Goal: Task Accomplishment & Management: Manage account settings

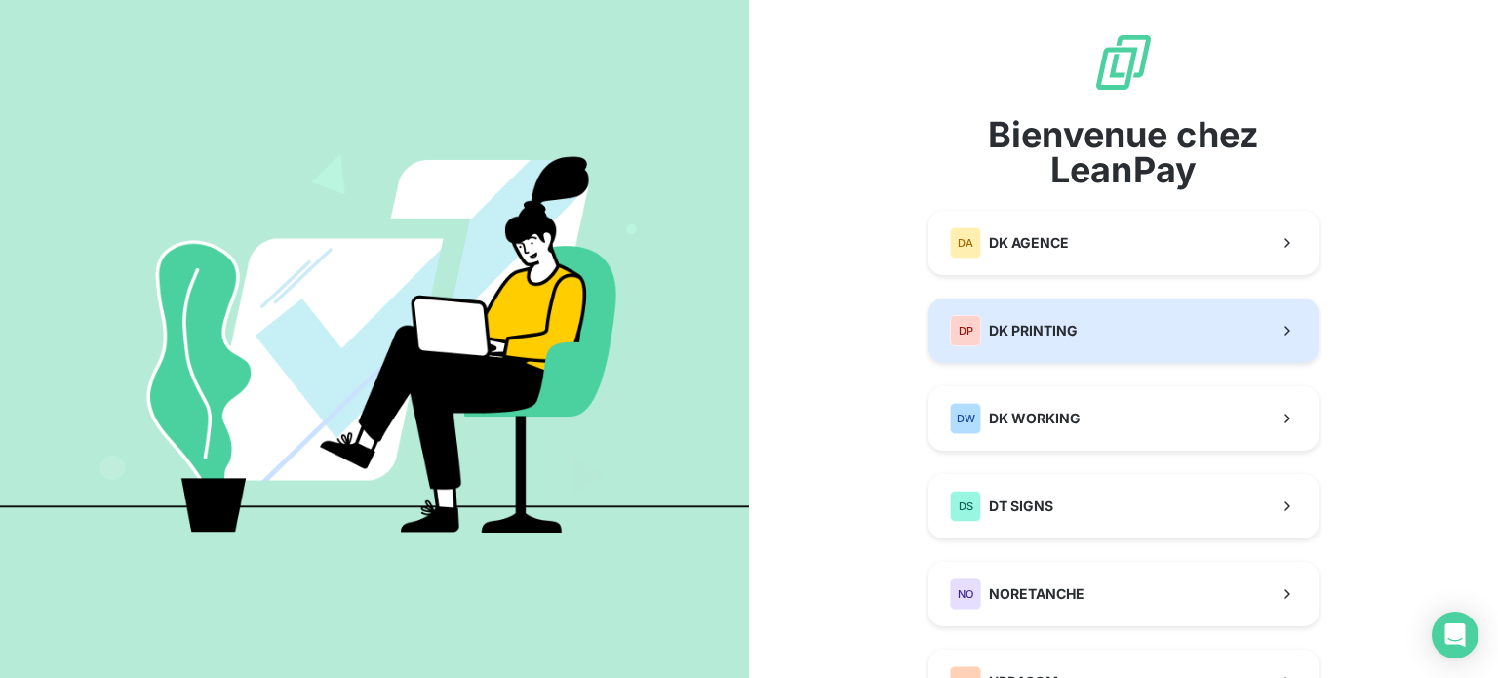
click at [1123, 342] on button "DP DK PRINTING" at bounding box center [1124, 331] width 390 height 64
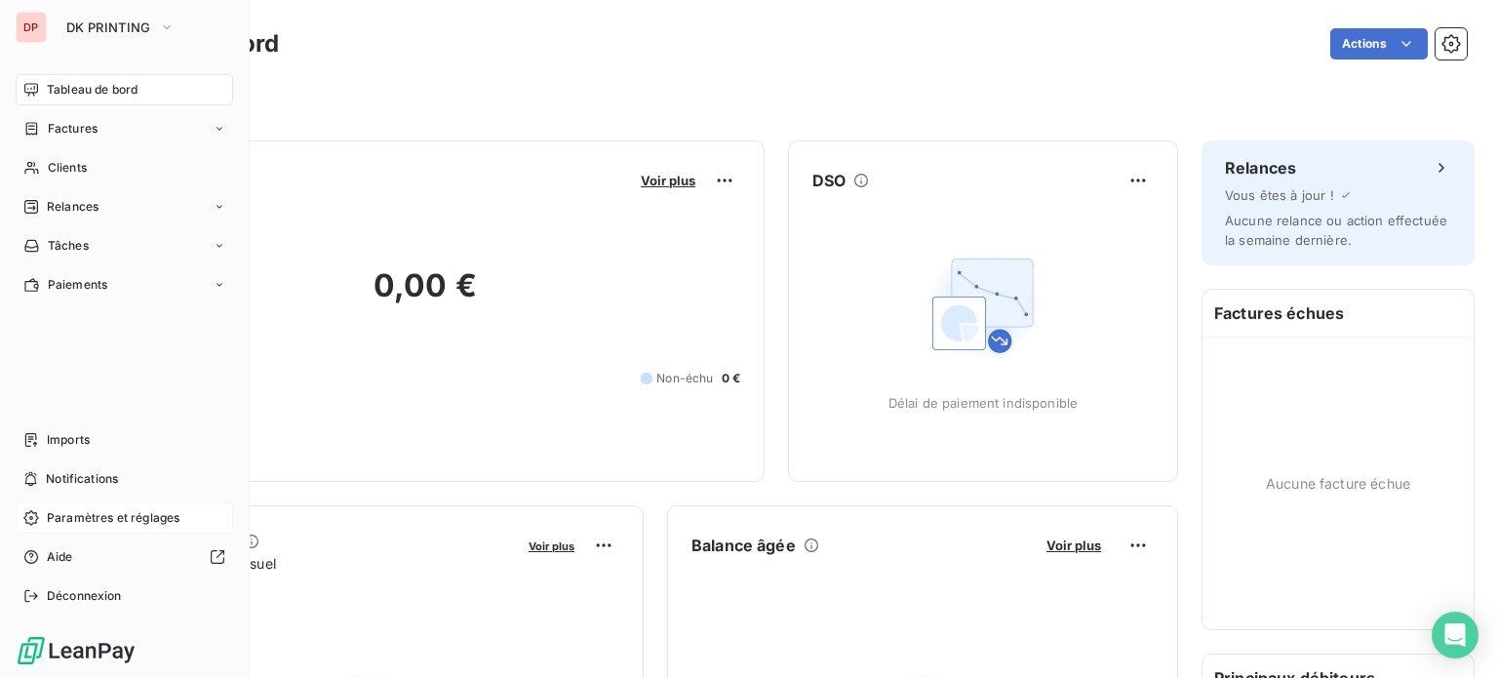
click at [90, 514] on span "Paramètres et réglages" at bounding box center [113, 518] width 133 height 18
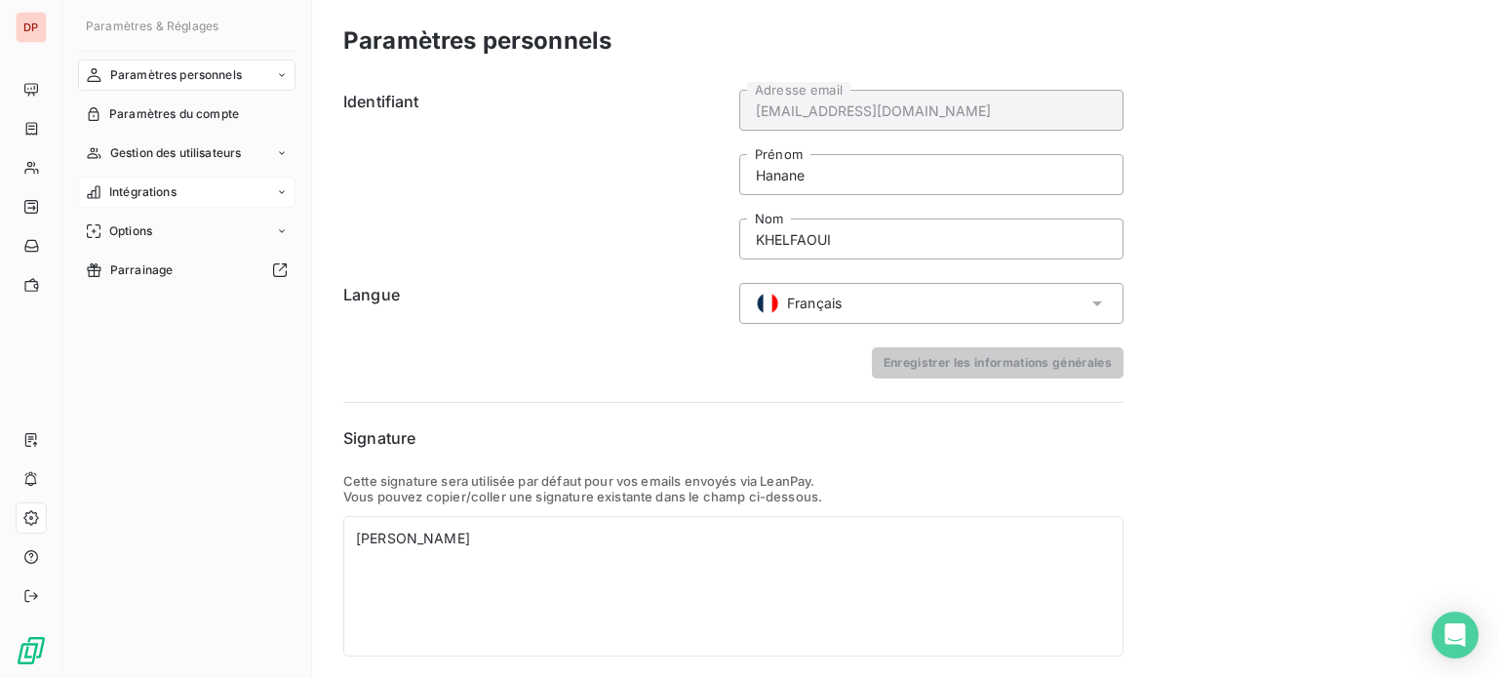
click at [228, 195] on div "Intégrations" at bounding box center [187, 192] width 218 height 31
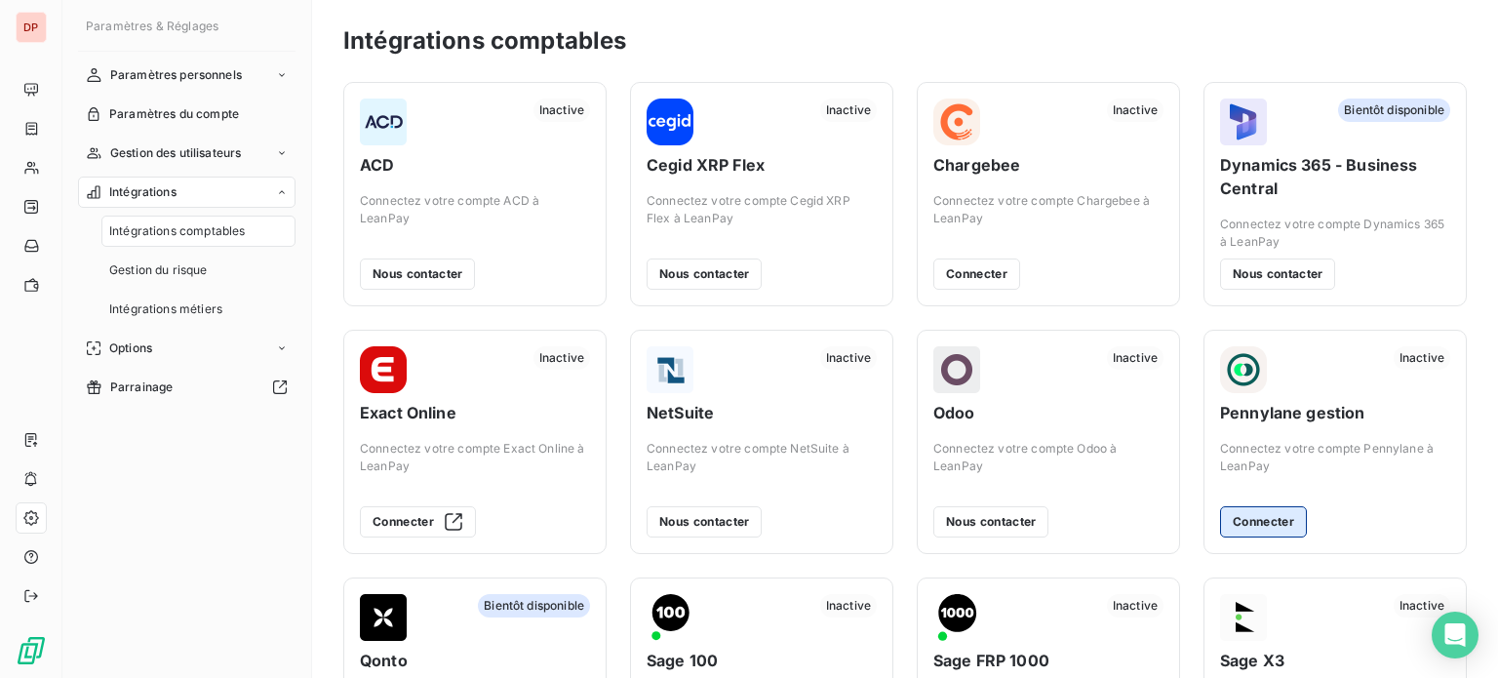
click at [1249, 526] on button "Connecter" at bounding box center [1263, 521] width 87 height 31
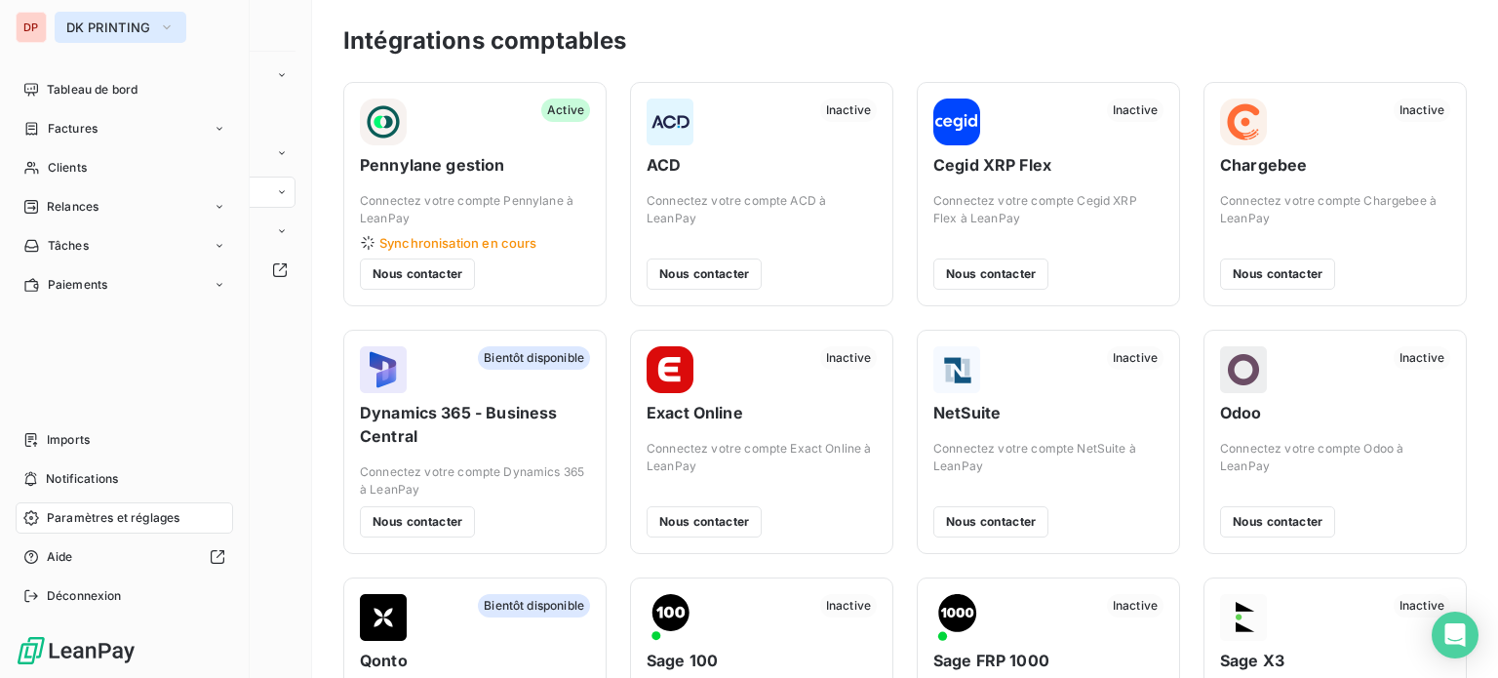
click at [117, 36] on button "DK PRINTING" at bounding box center [121, 27] width 132 height 31
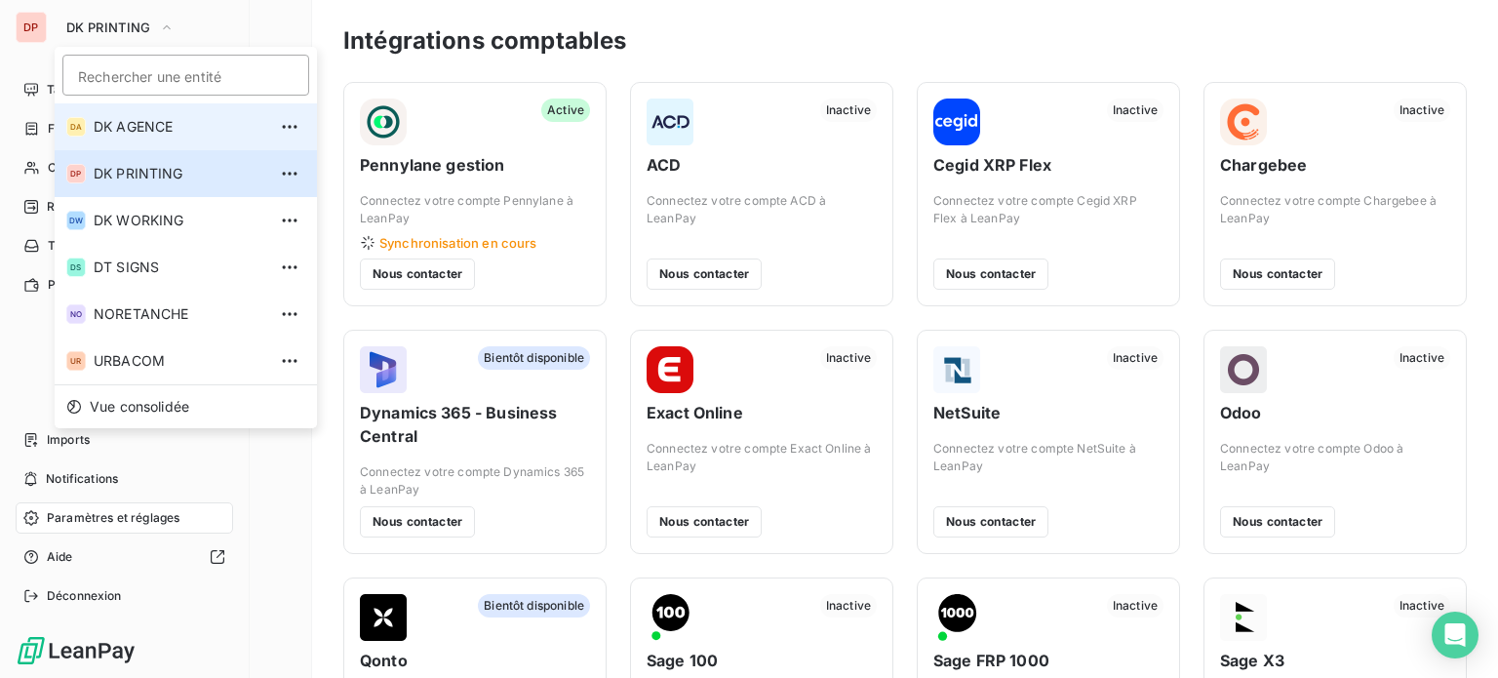
click at [146, 136] on span "DK AGENCE" at bounding box center [180, 127] width 173 height 20
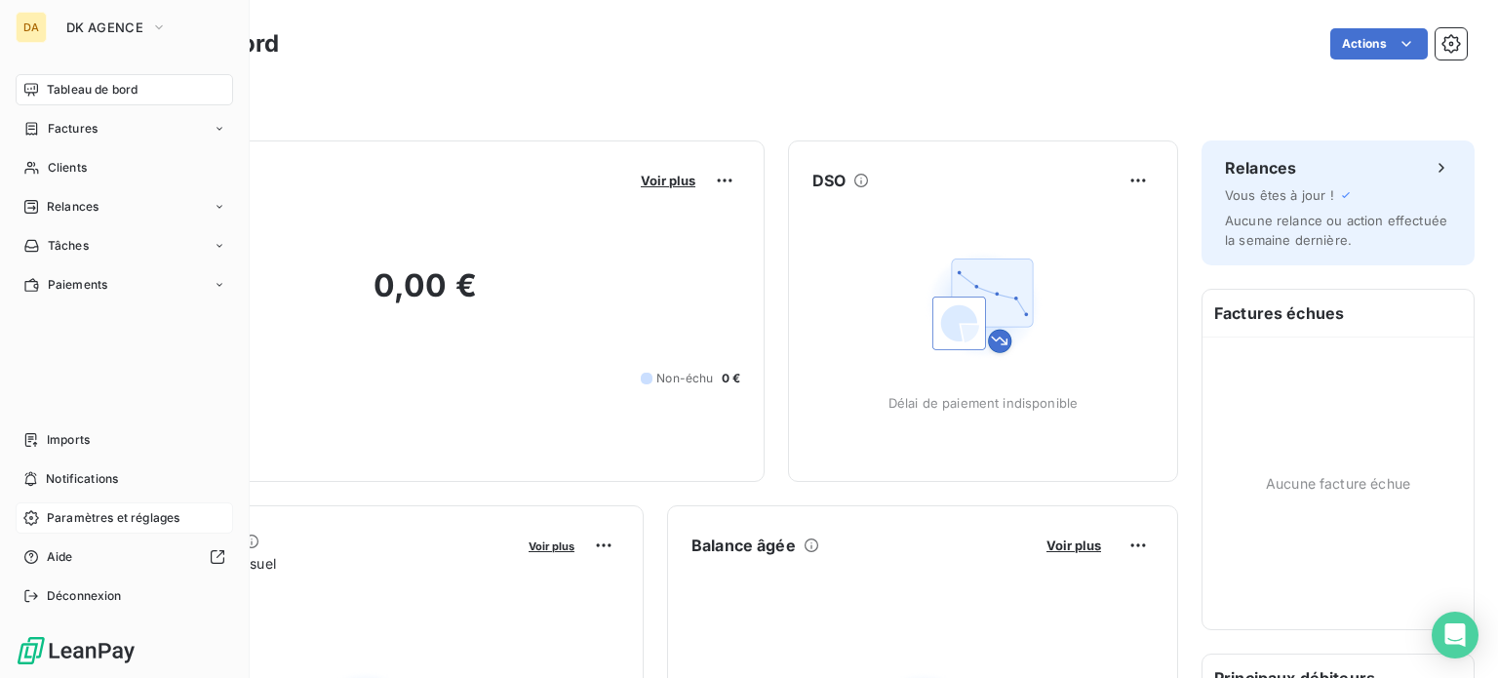
click at [100, 514] on span "Paramètres et réglages" at bounding box center [113, 518] width 133 height 18
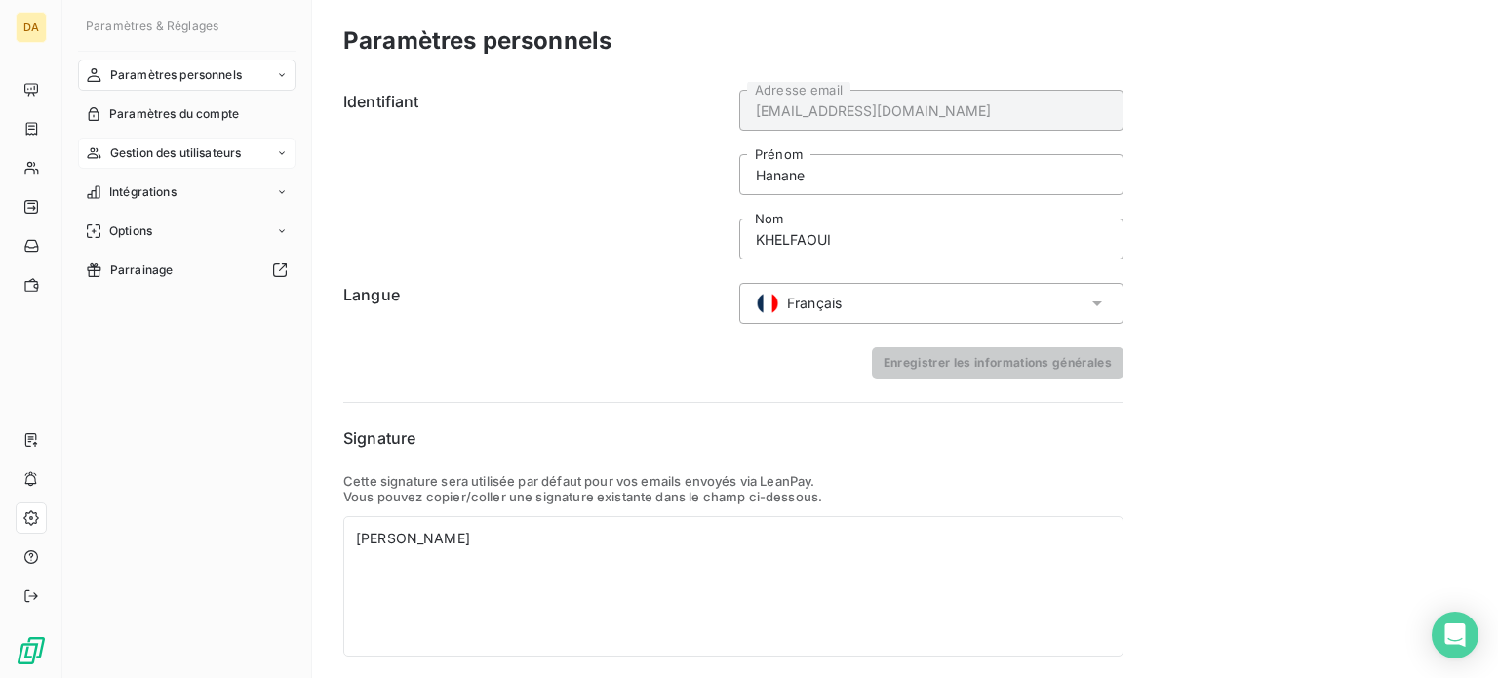
click at [246, 149] on div "Gestion des utilisateurs" at bounding box center [187, 153] width 218 height 31
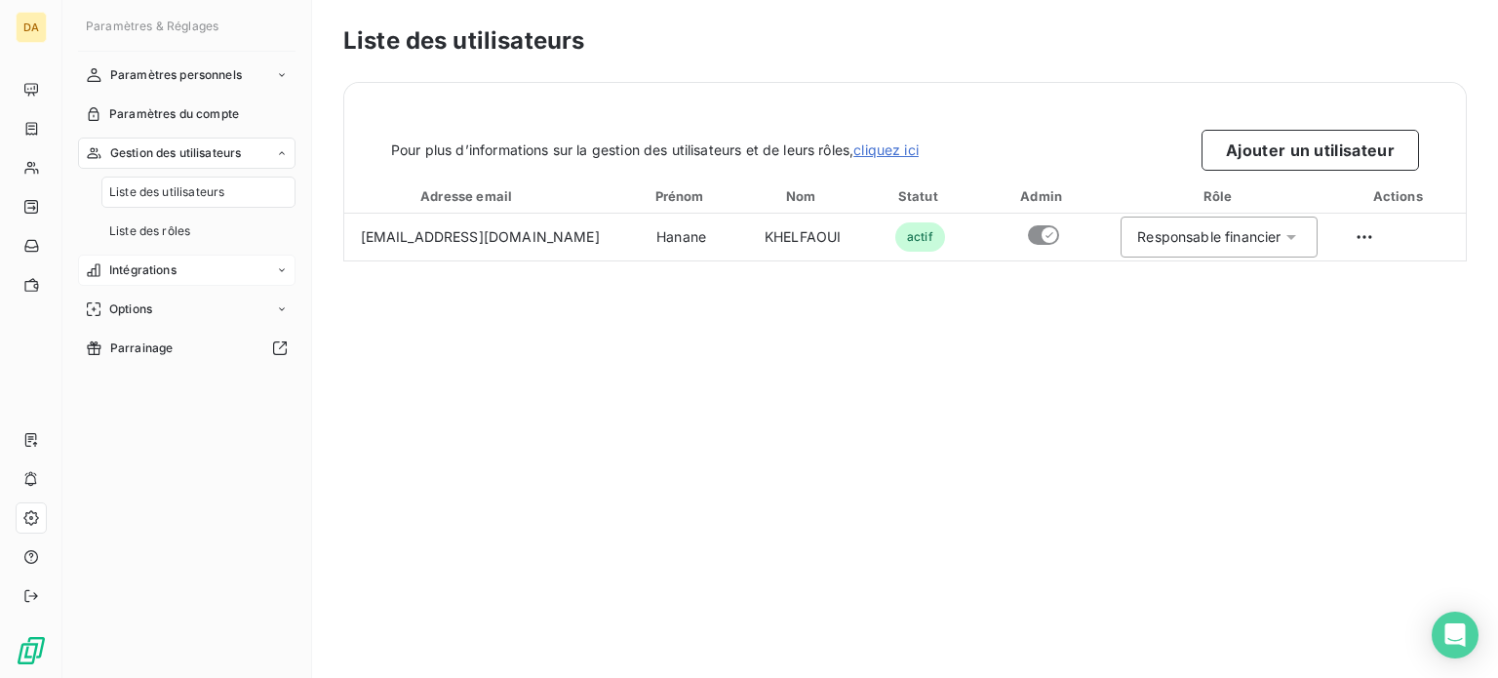
click at [156, 264] on span "Intégrations" at bounding box center [142, 270] width 67 height 18
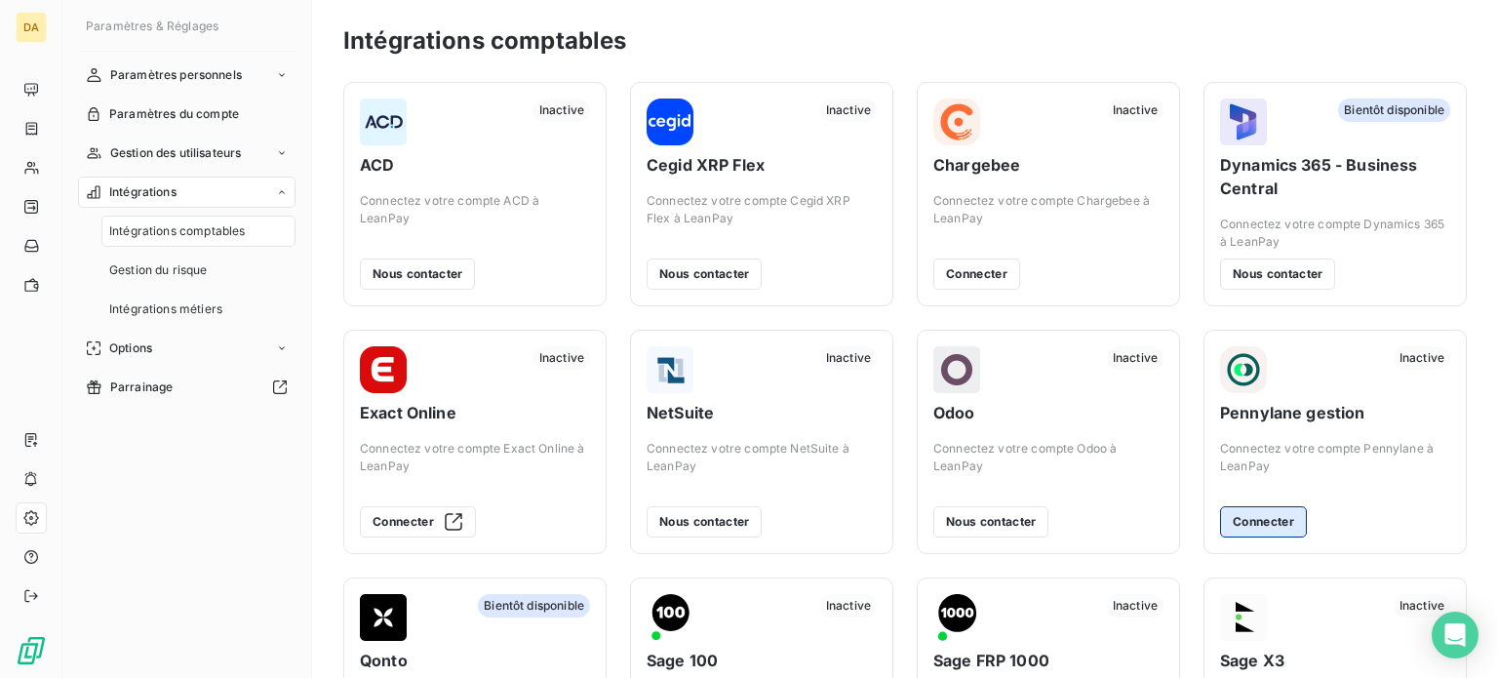
click at [1249, 509] on button "Connecter" at bounding box center [1263, 521] width 87 height 31
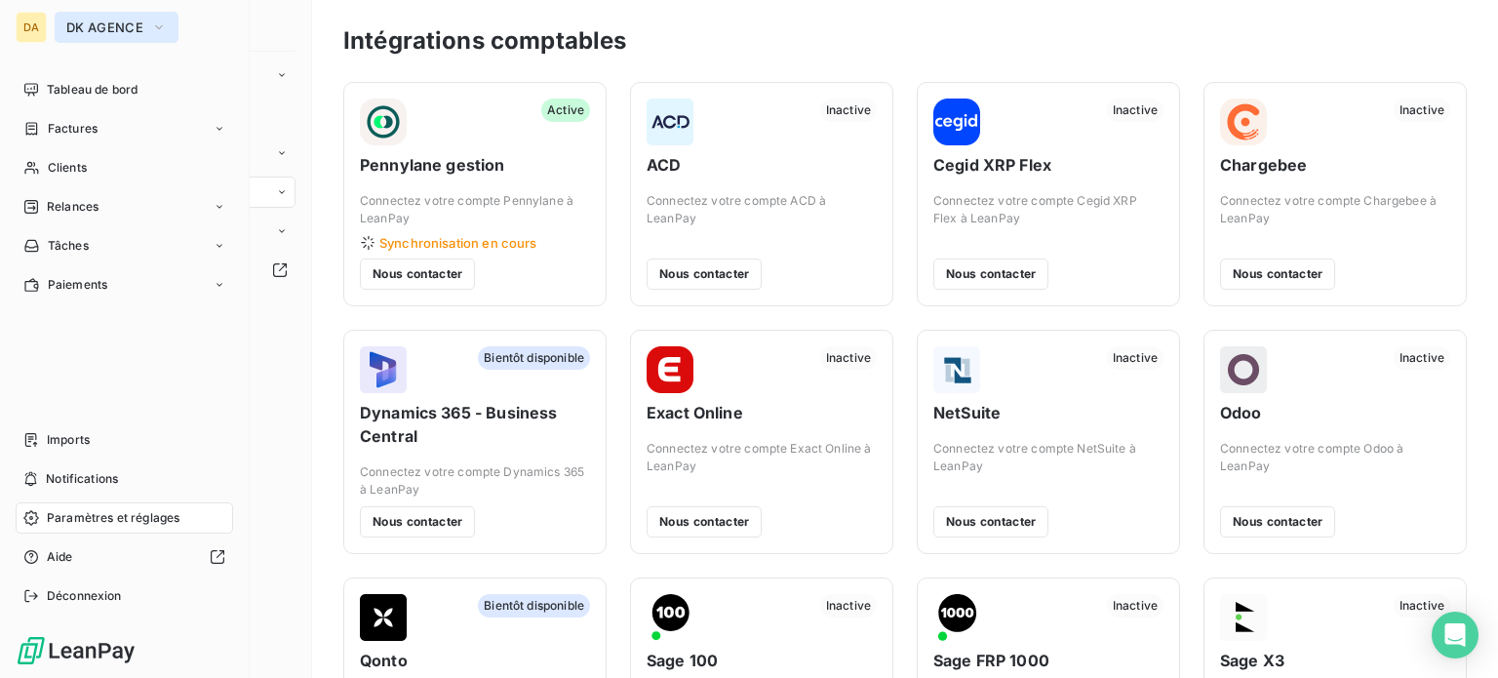
click at [133, 38] on button "DK AGENCE" at bounding box center [117, 27] width 124 height 31
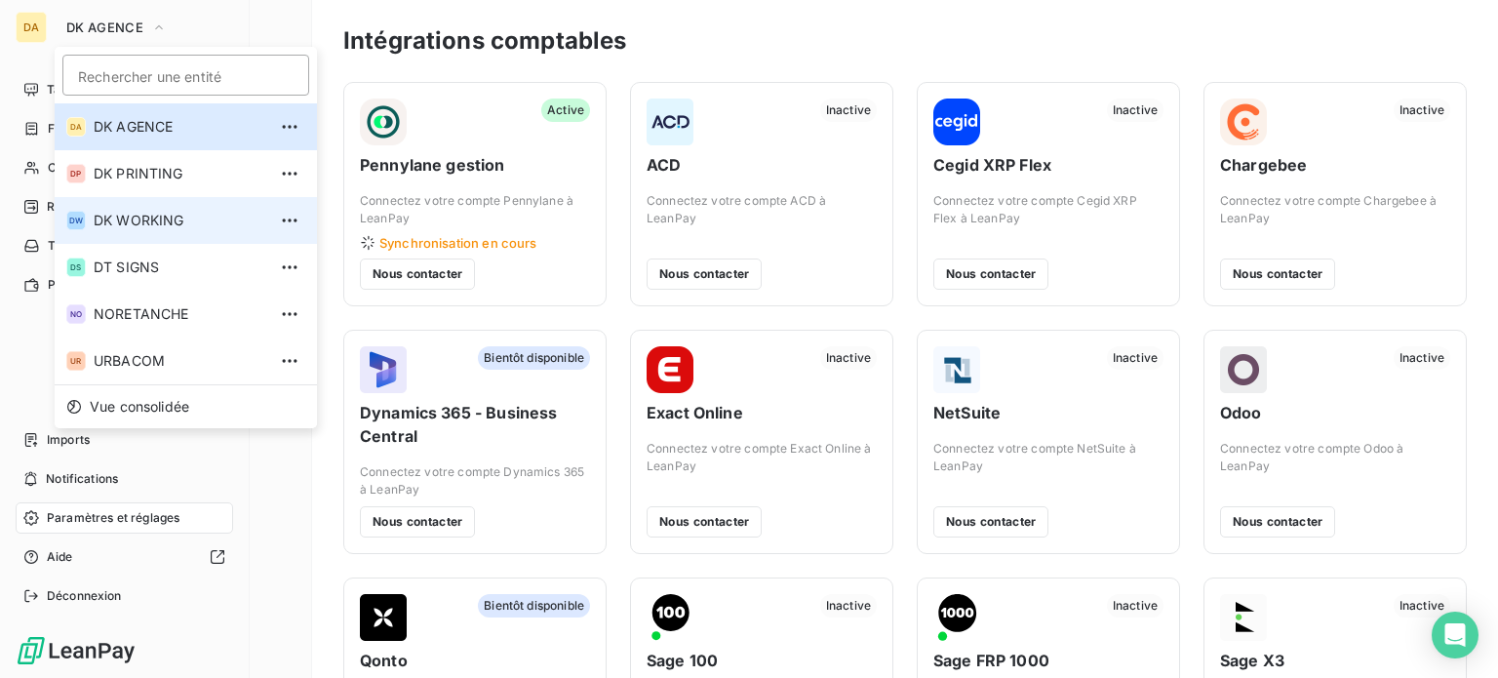
click at [133, 236] on li "DW DK WORKING" at bounding box center [186, 220] width 262 height 47
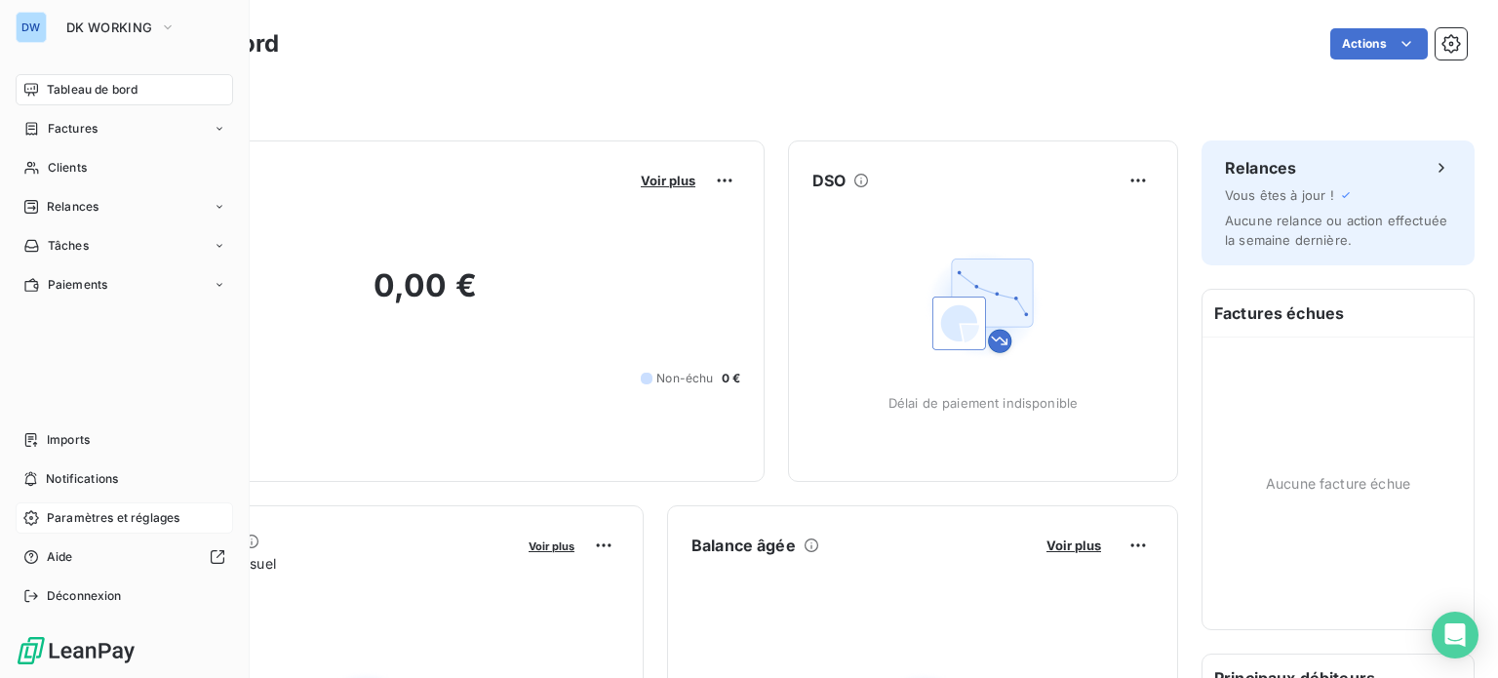
click at [113, 513] on span "Paramètres et réglages" at bounding box center [113, 518] width 133 height 18
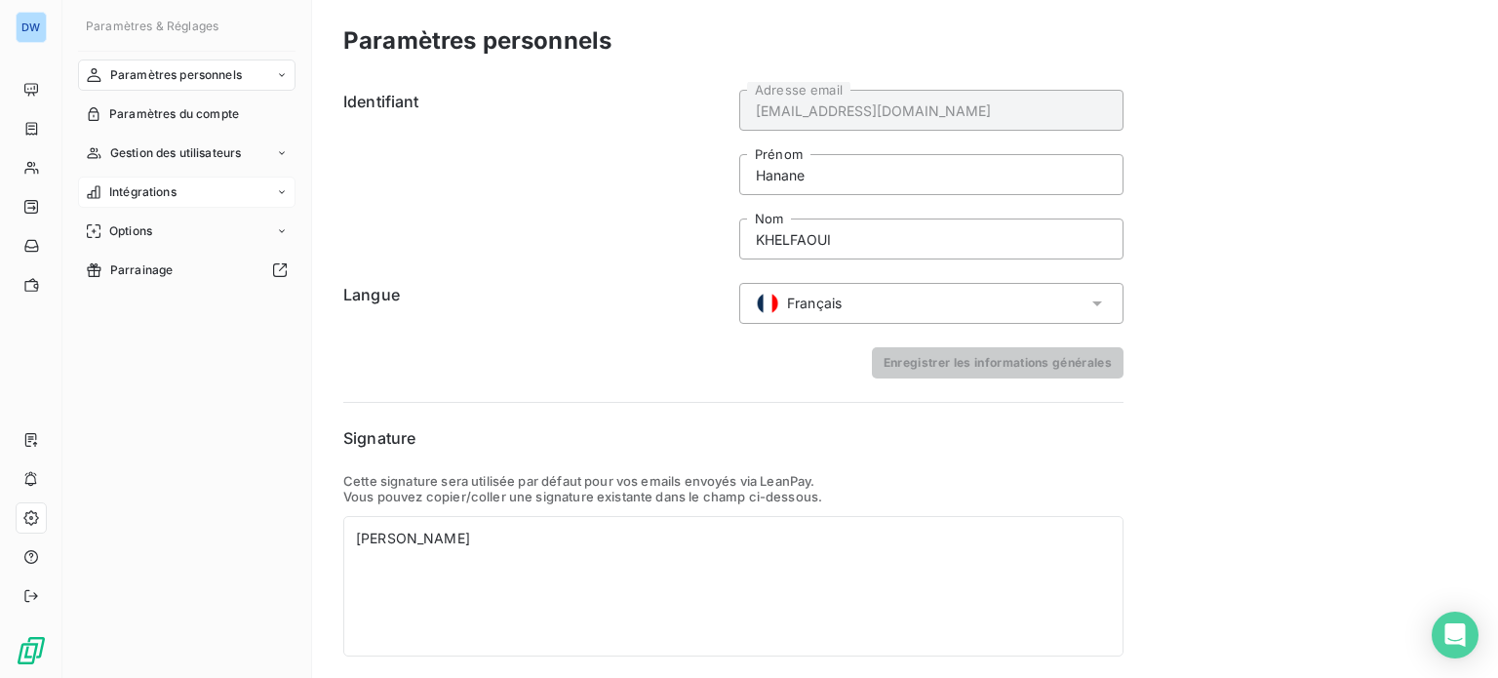
click at [192, 181] on div "Intégrations" at bounding box center [187, 192] width 218 height 31
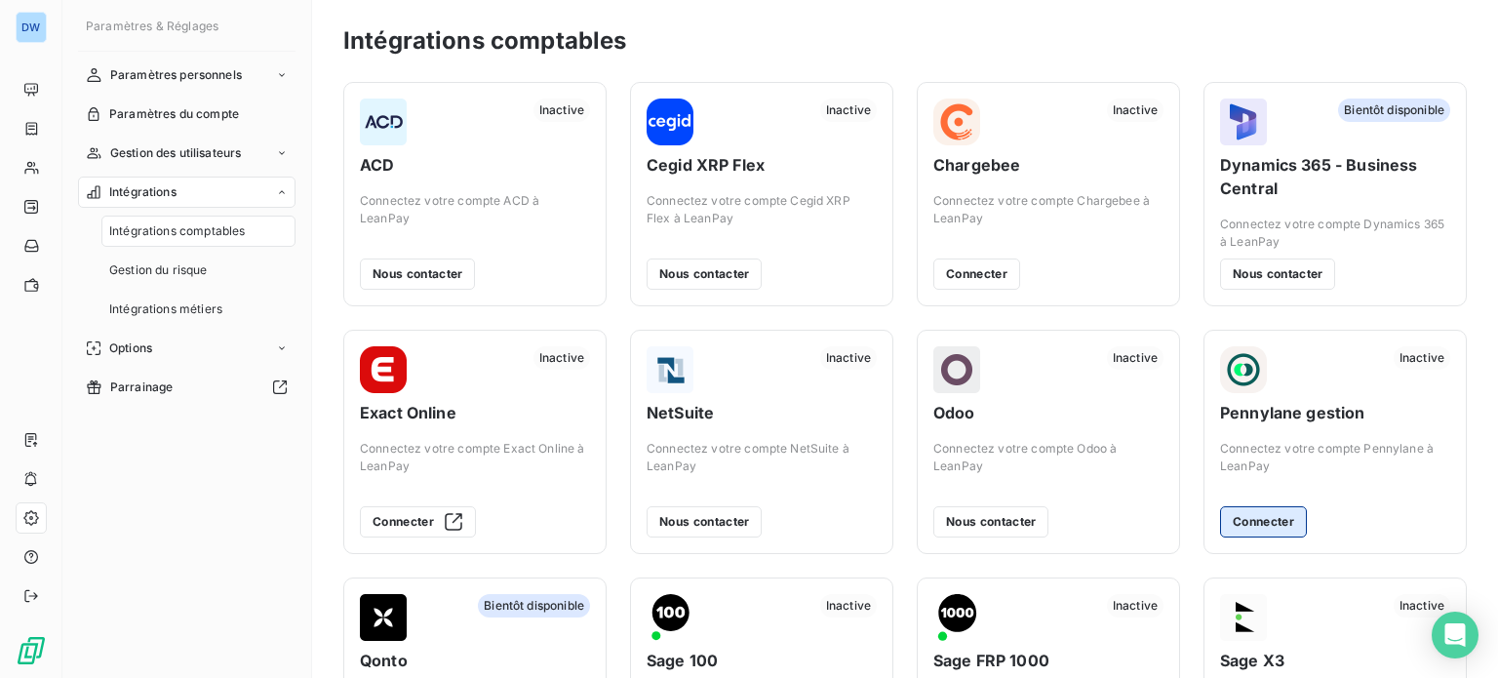
click at [1264, 506] on button "Connecter" at bounding box center [1263, 521] width 87 height 31
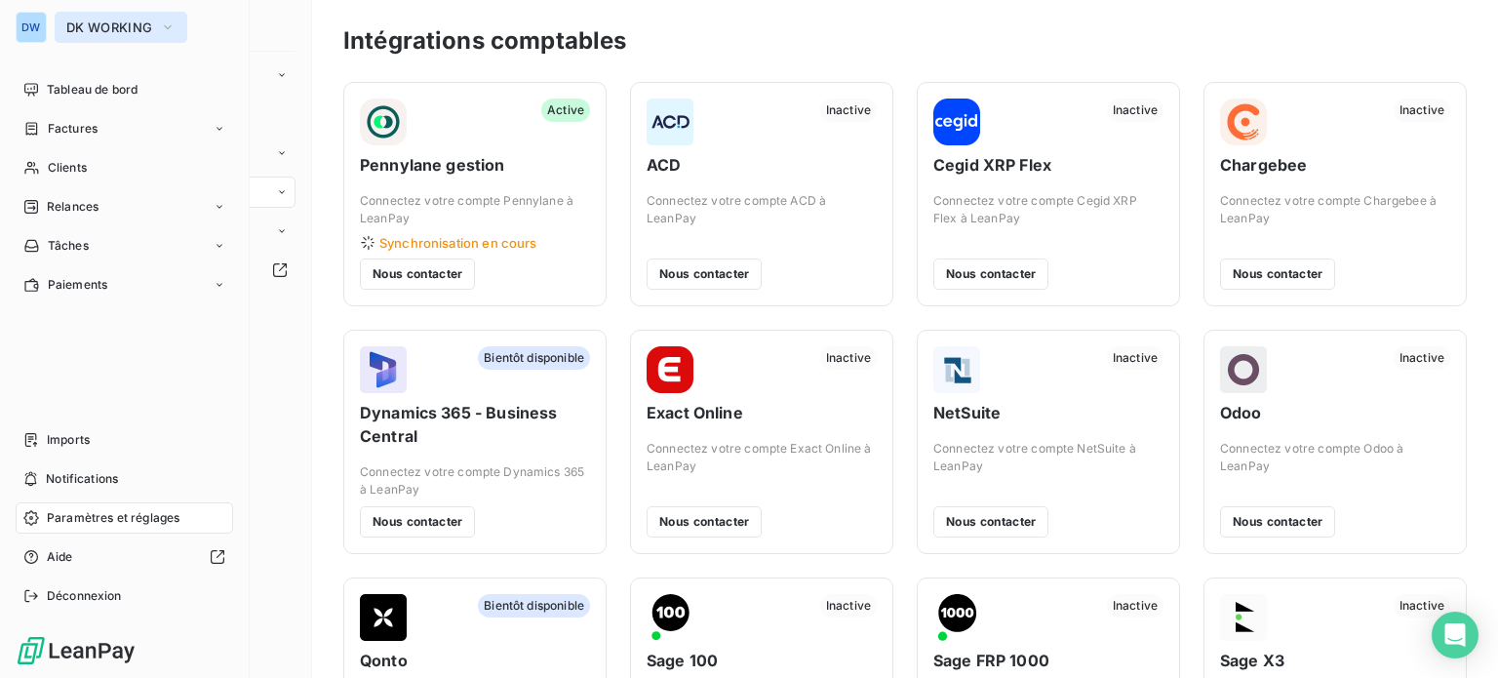
click at [60, 16] on button "DK WORKING" at bounding box center [121, 27] width 133 height 31
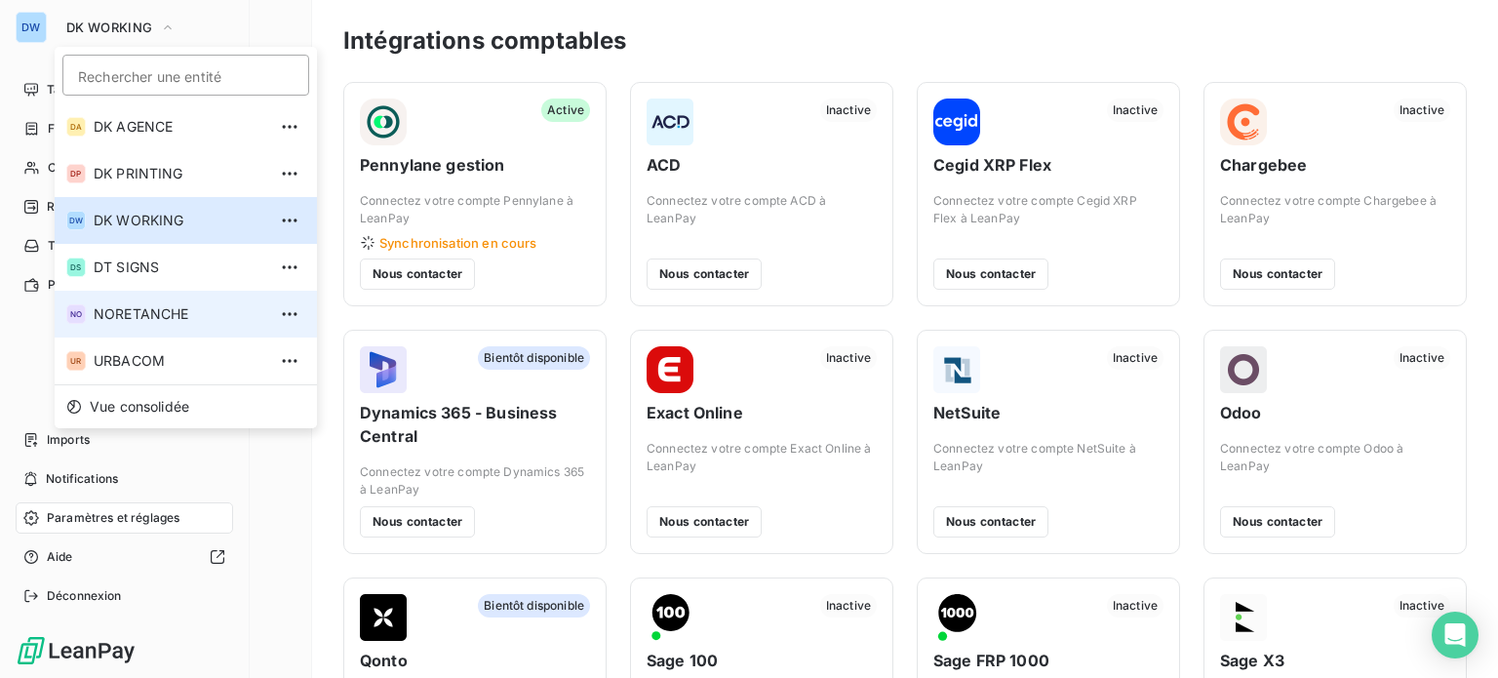
click at [143, 301] on li "NO NORETANCHE" at bounding box center [186, 314] width 262 height 47
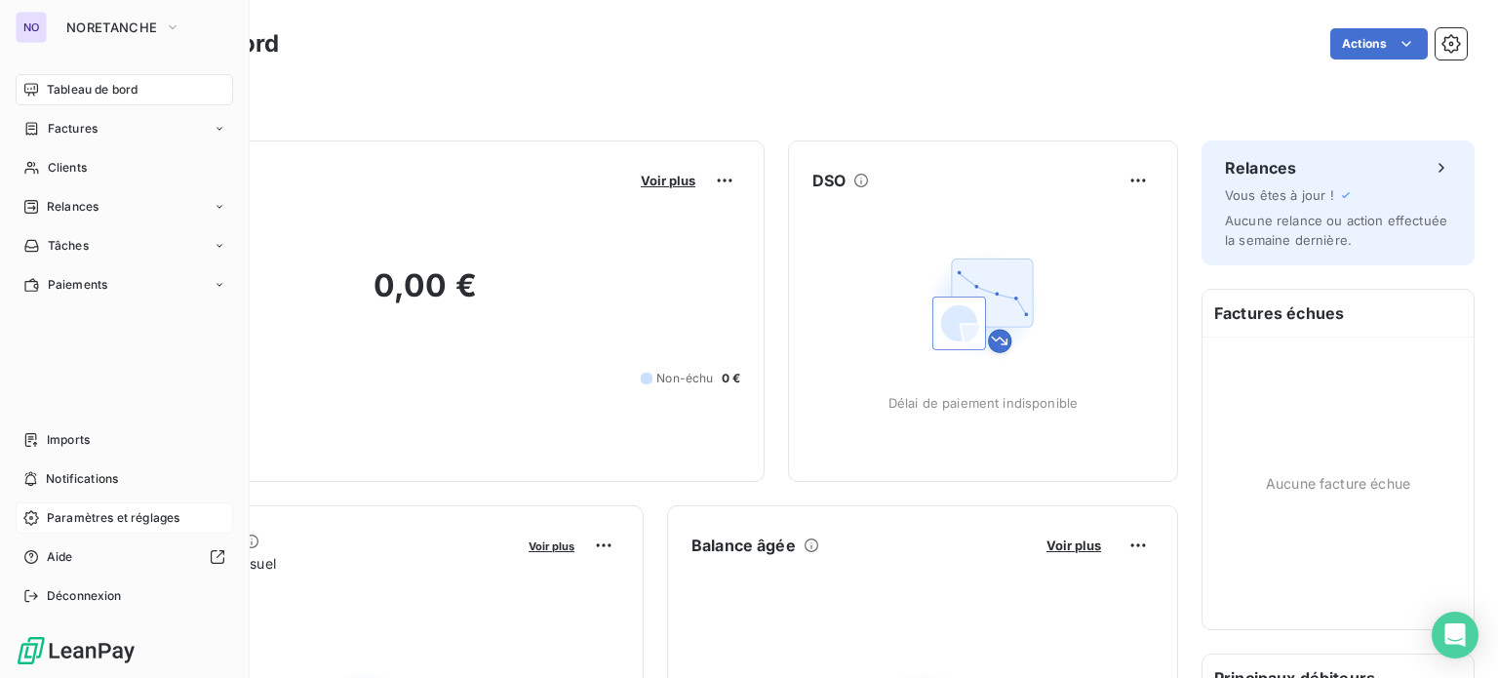
click at [154, 527] on div "Paramètres et réglages" at bounding box center [125, 517] width 218 height 31
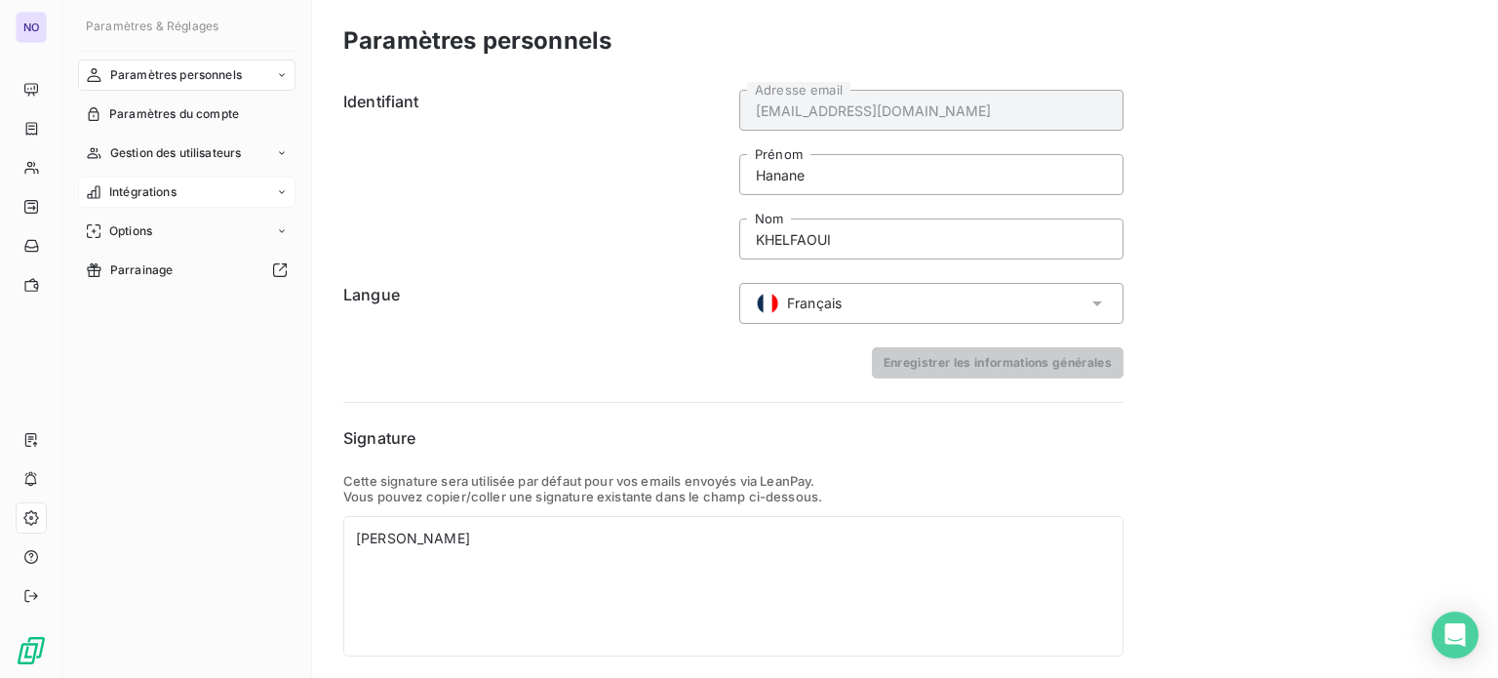
click at [202, 201] on div "Intégrations" at bounding box center [187, 192] width 218 height 31
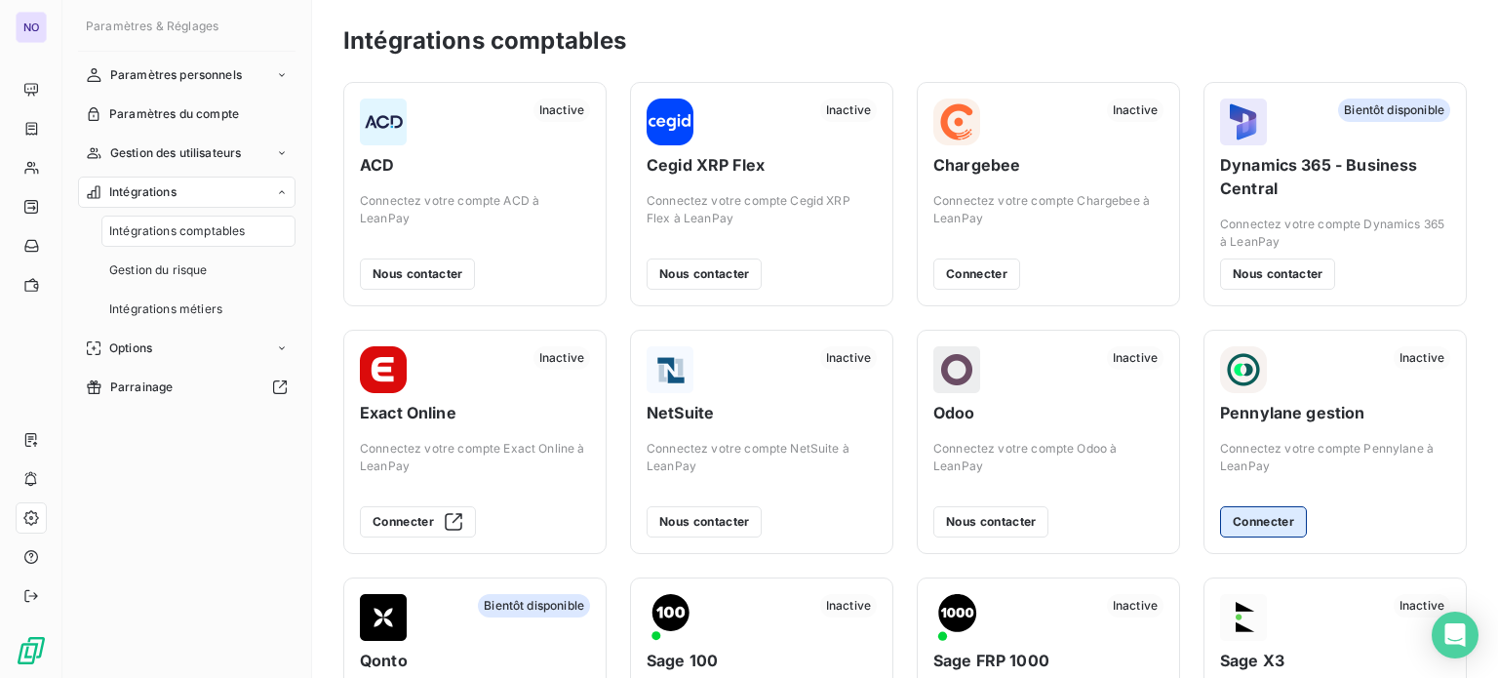
click at [1251, 518] on button "Connecter" at bounding box center [1263, 521] width 87 height 31
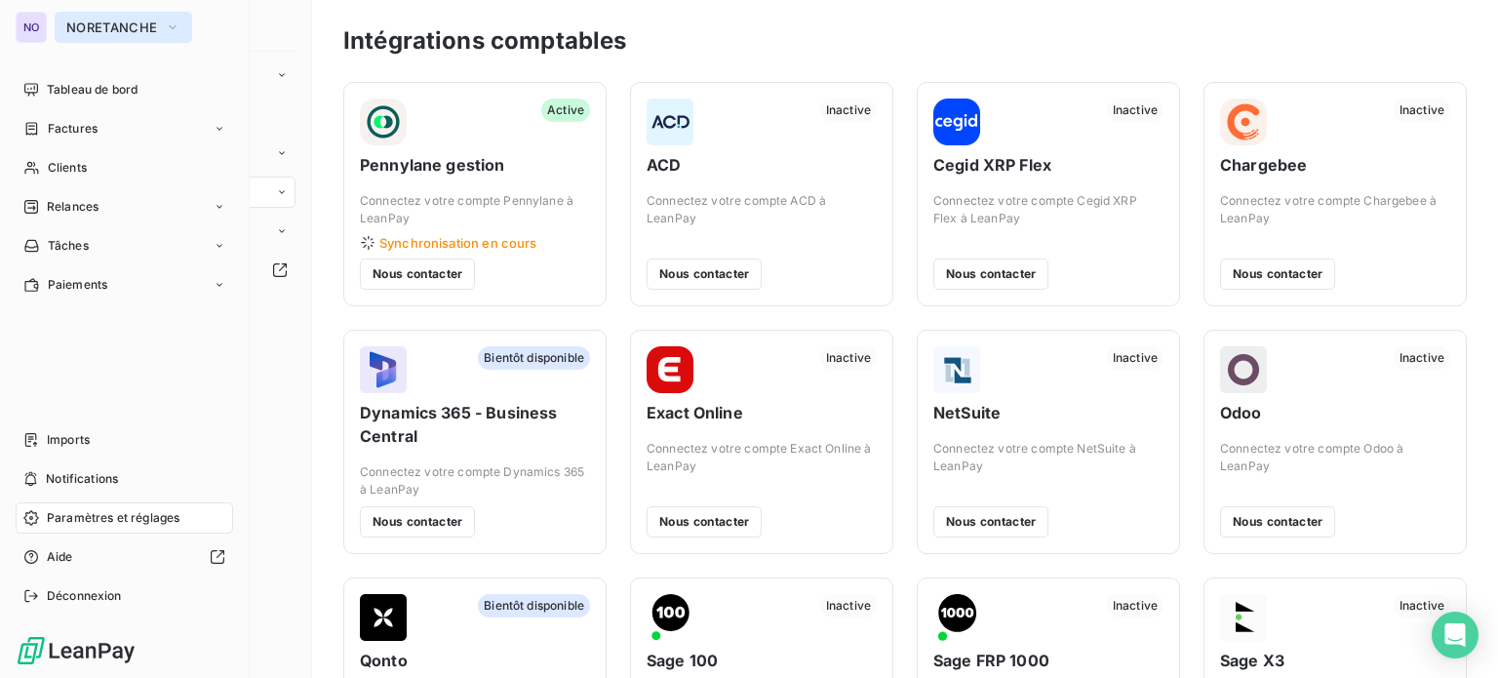
click at [92, 36] on button "NORETANCHE" at bounding box center [124, 27] width 138 height 31
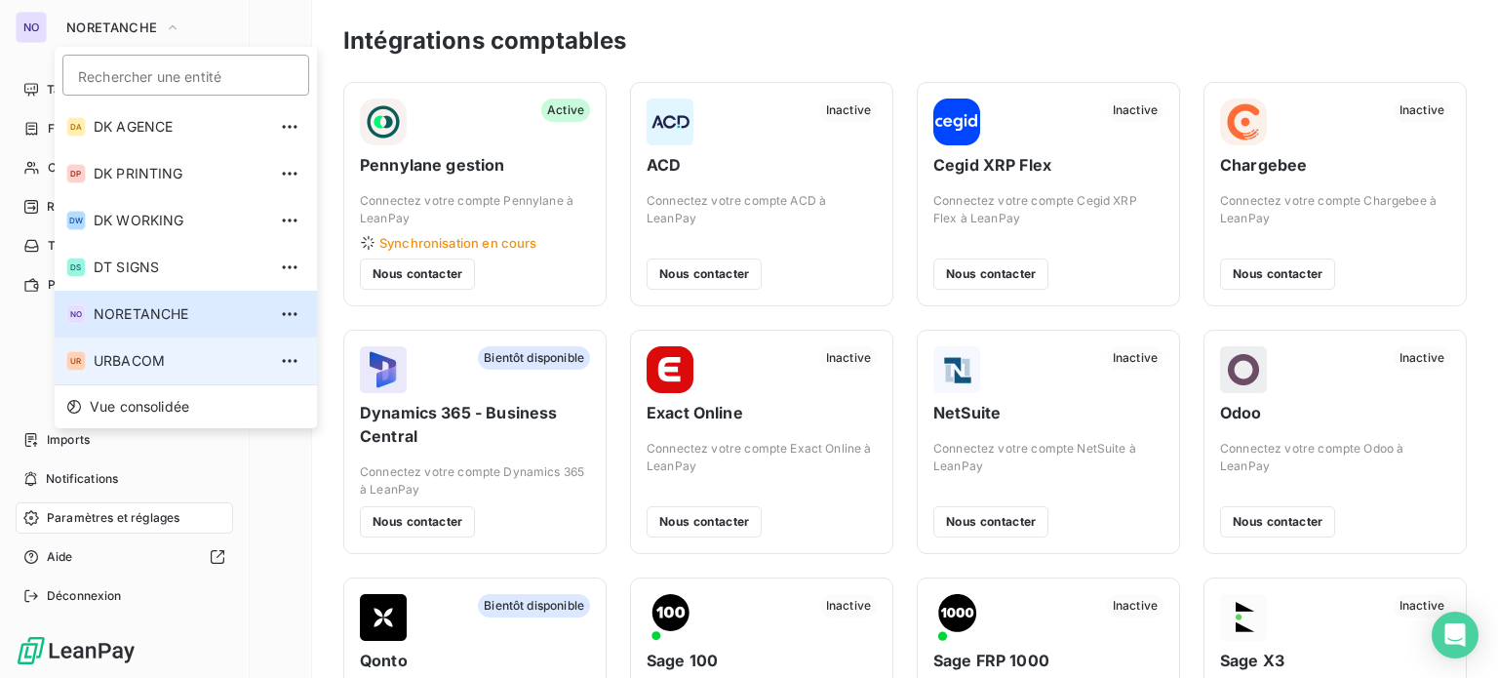
click at [137, 365] on span "URBACOM" at bounding box center [180, 361] width 173 height 20
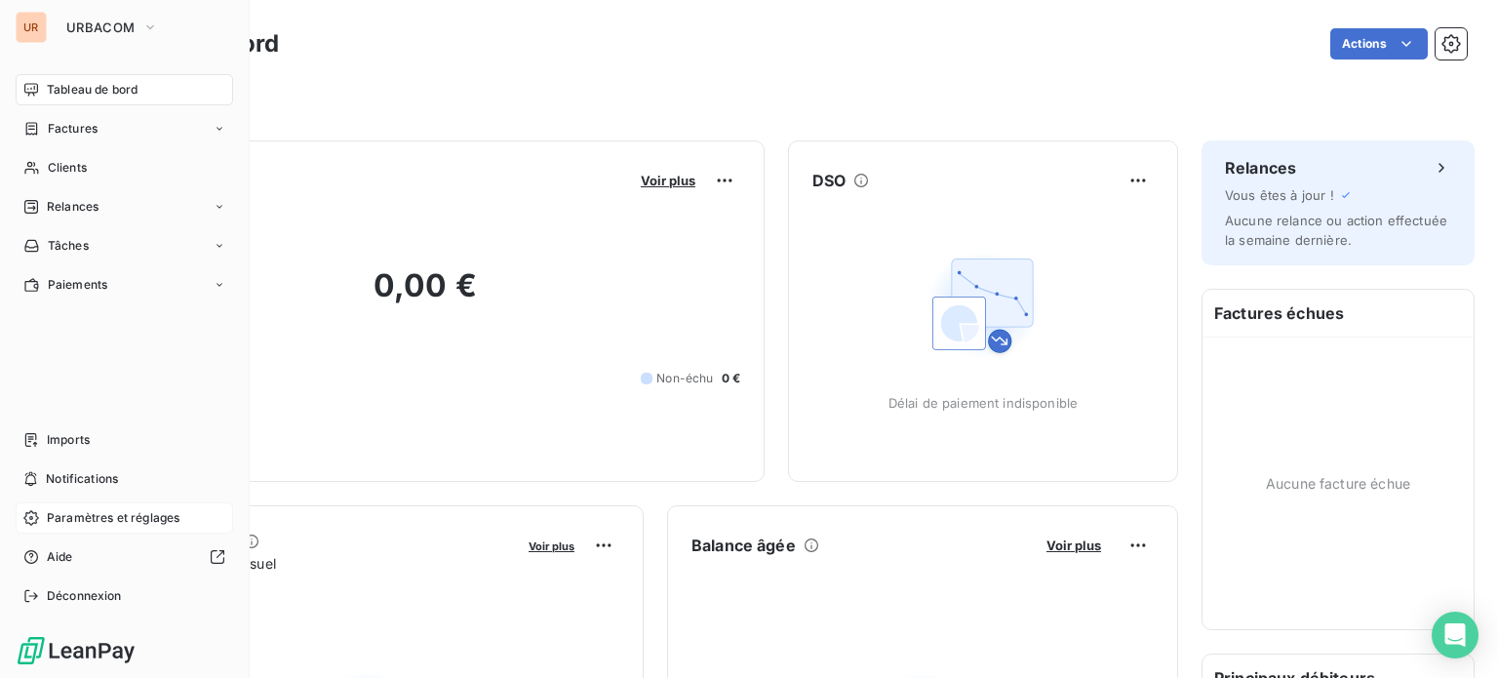
click at [180, 518] on div "Paramètres et réglages" at bounding box center [125, 517] width 218 height 31
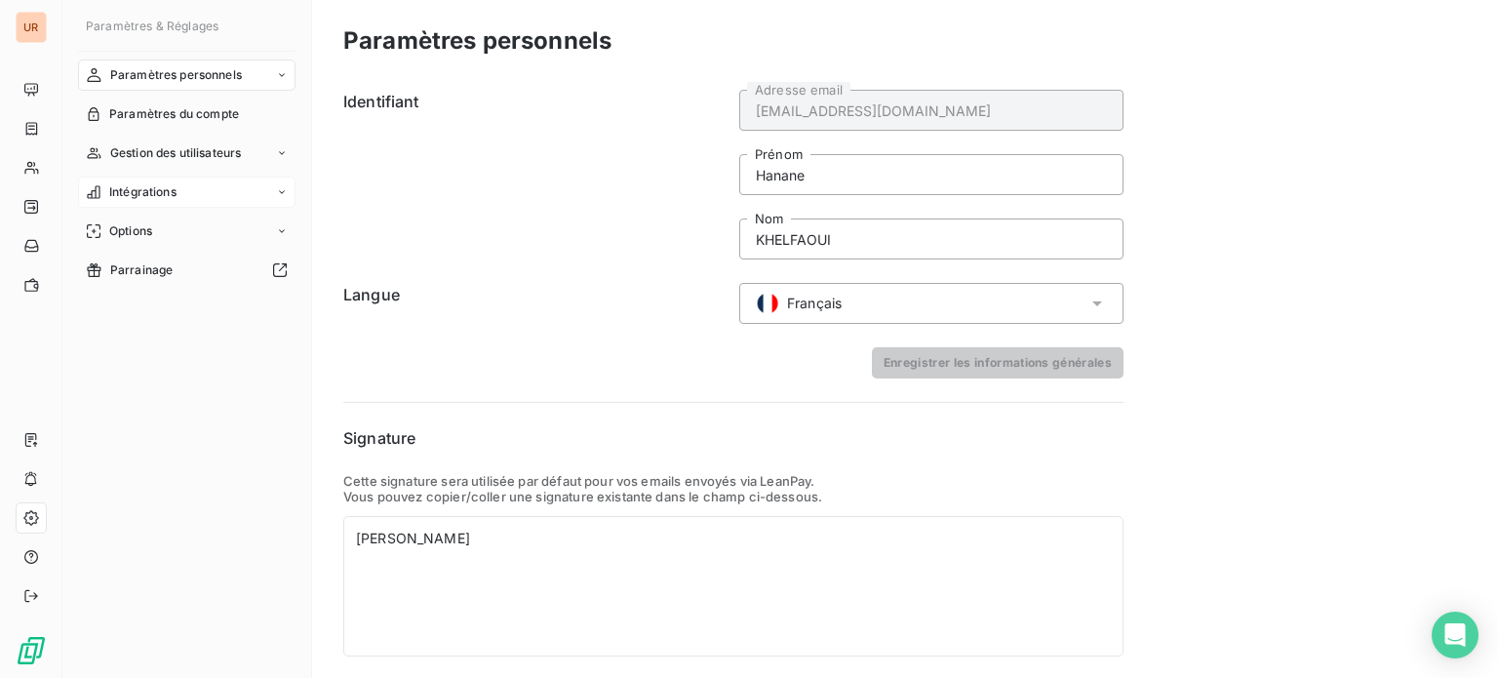
click at [140, 183] on span "Intégrations" at bounding box center [142, 192] width 67 height 18
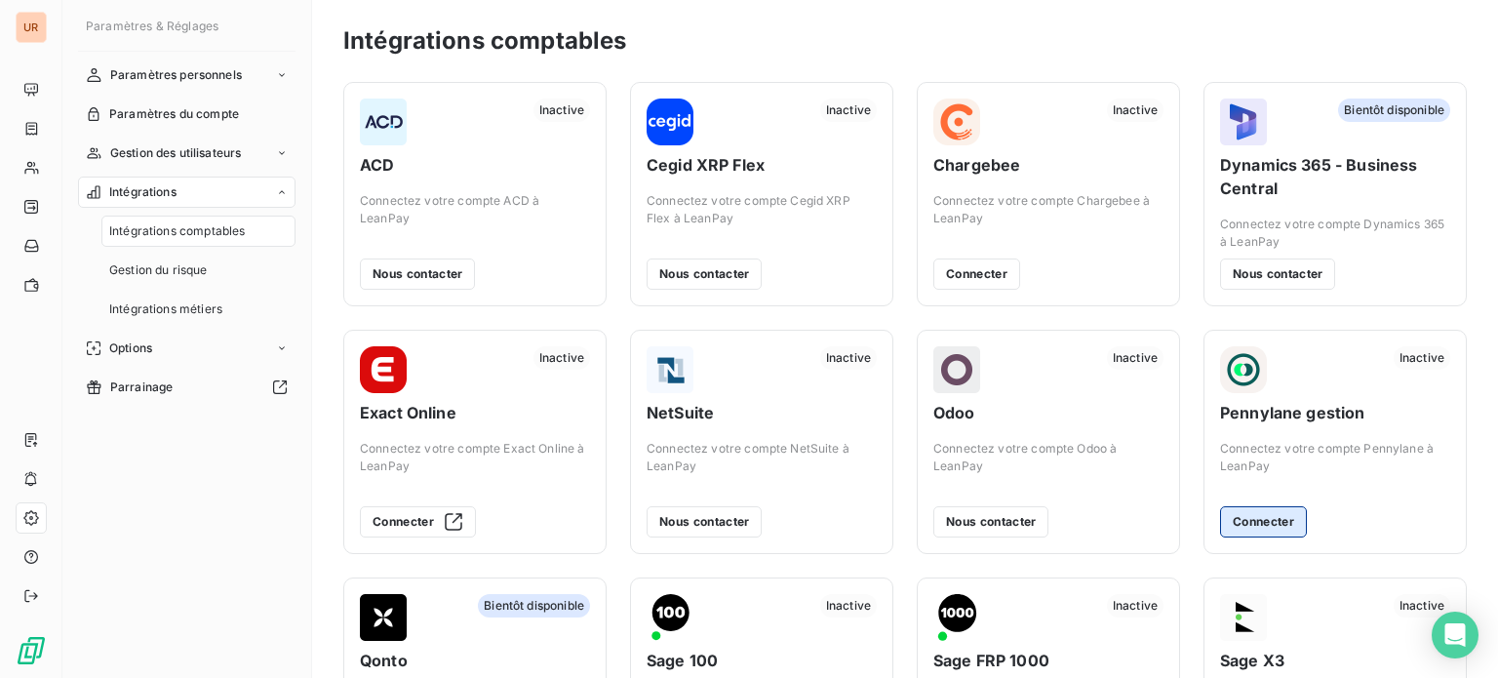
click at [1235, 530] on button "Connecter" at bounding box center [1263, 521] width 87 height 31
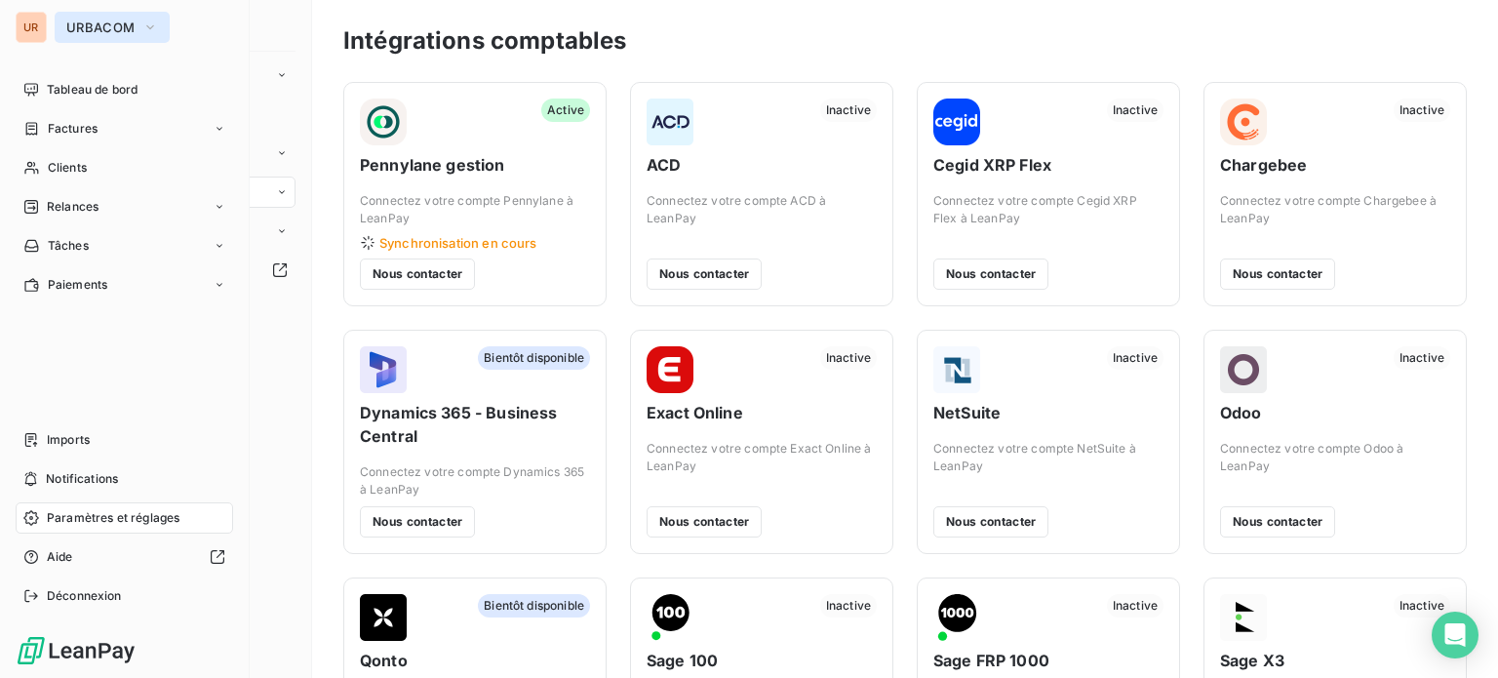
click at [94, 34] on span "URBACOM" at bounding box center [100, 28] width 68 height 16
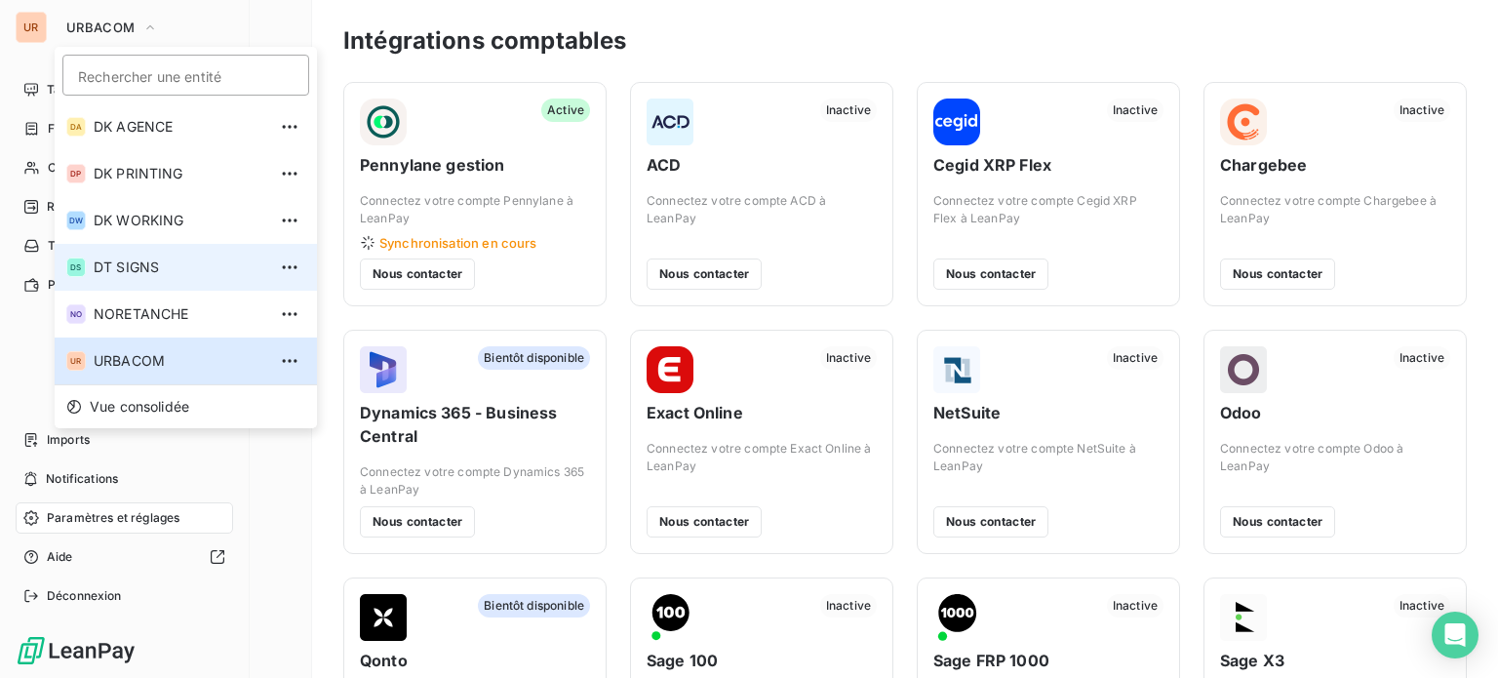
click at [143, 261] on span "DT SIGNS" at bounding box center [180, 268] width 173 height 20
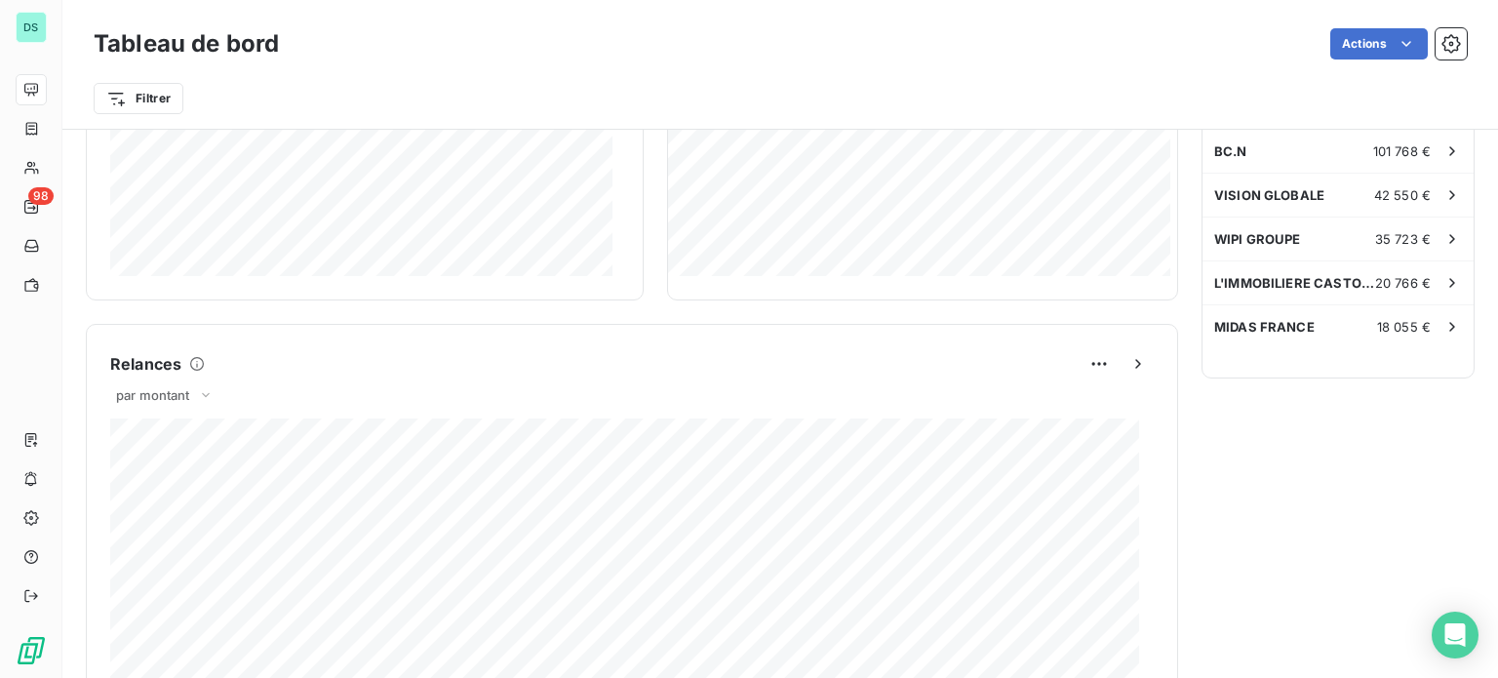
scroll to position [1222, 0]
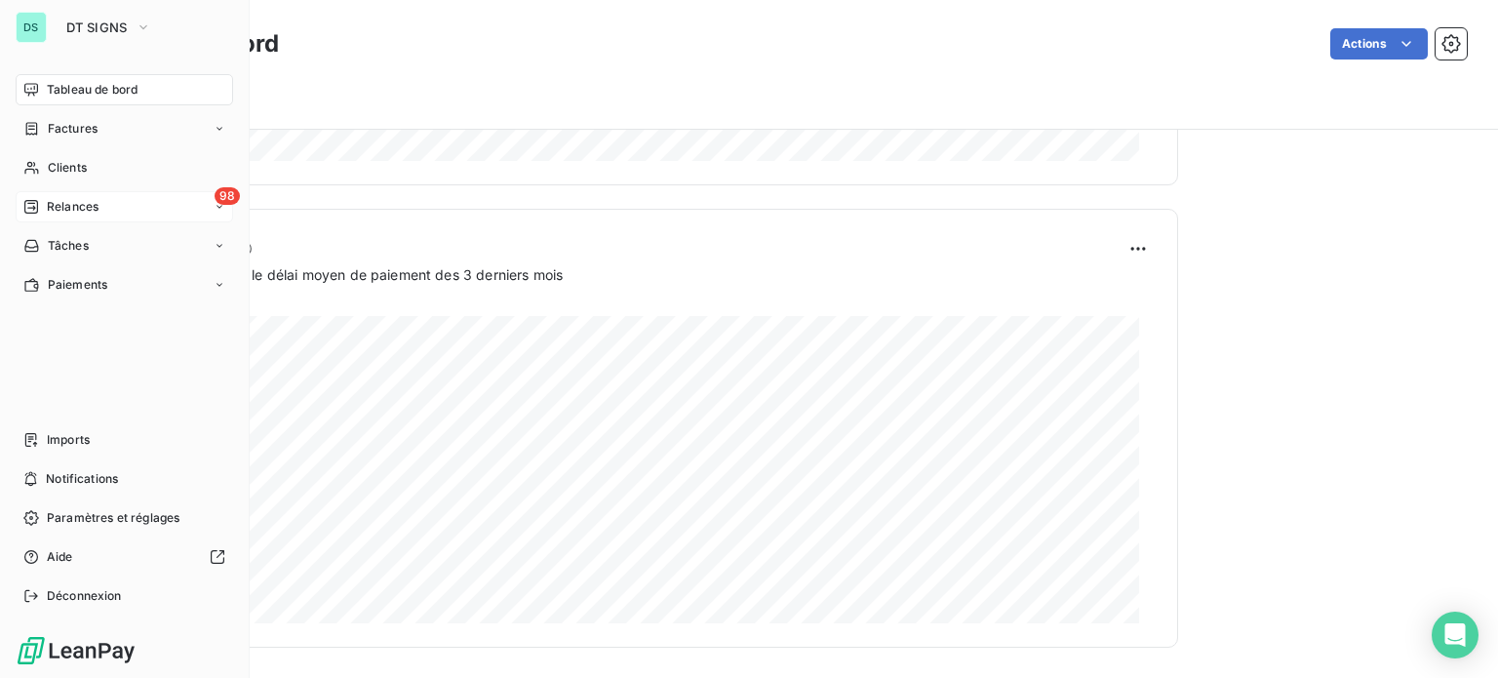
click at [90, 214] on span "Relances" at bounding box center [73, 207] width 52 height 18
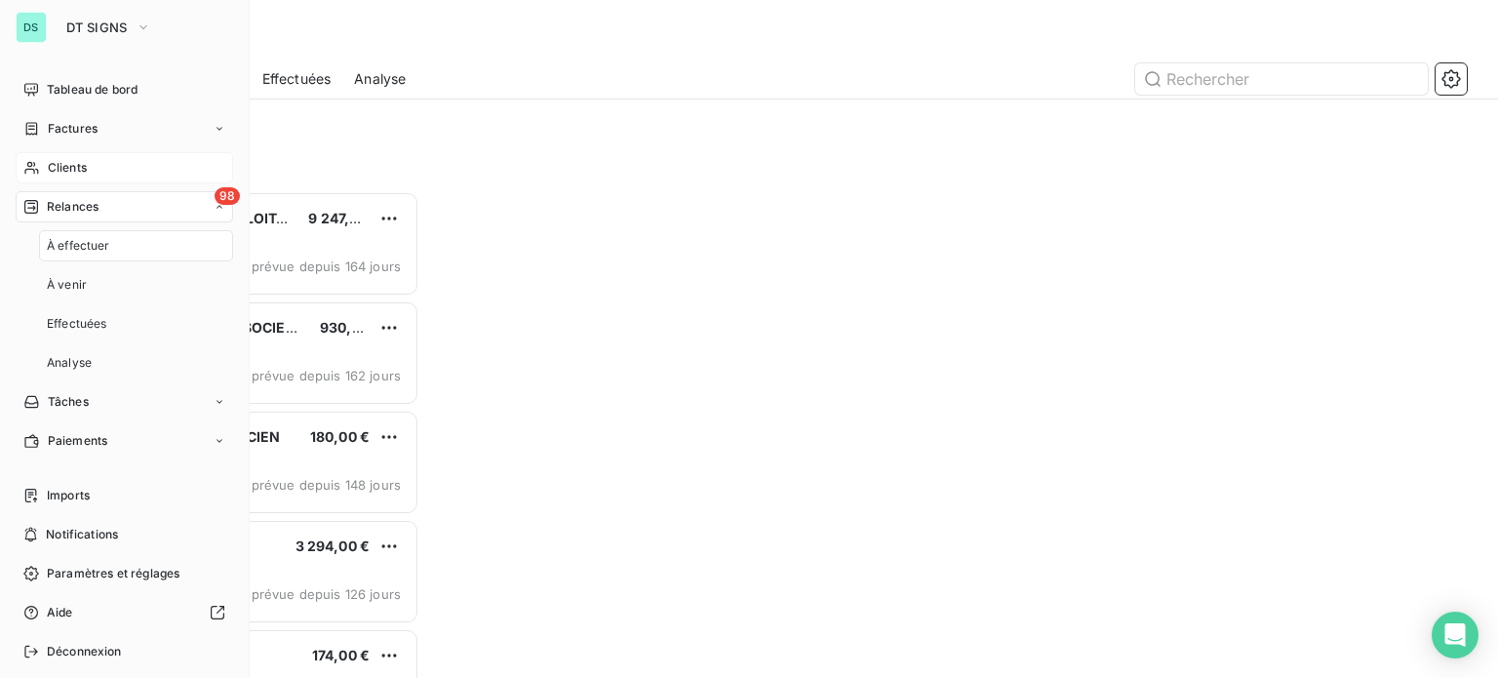
click at [91, 161] on div "Clients" at bounding box center [125, 167] width 218 height 31
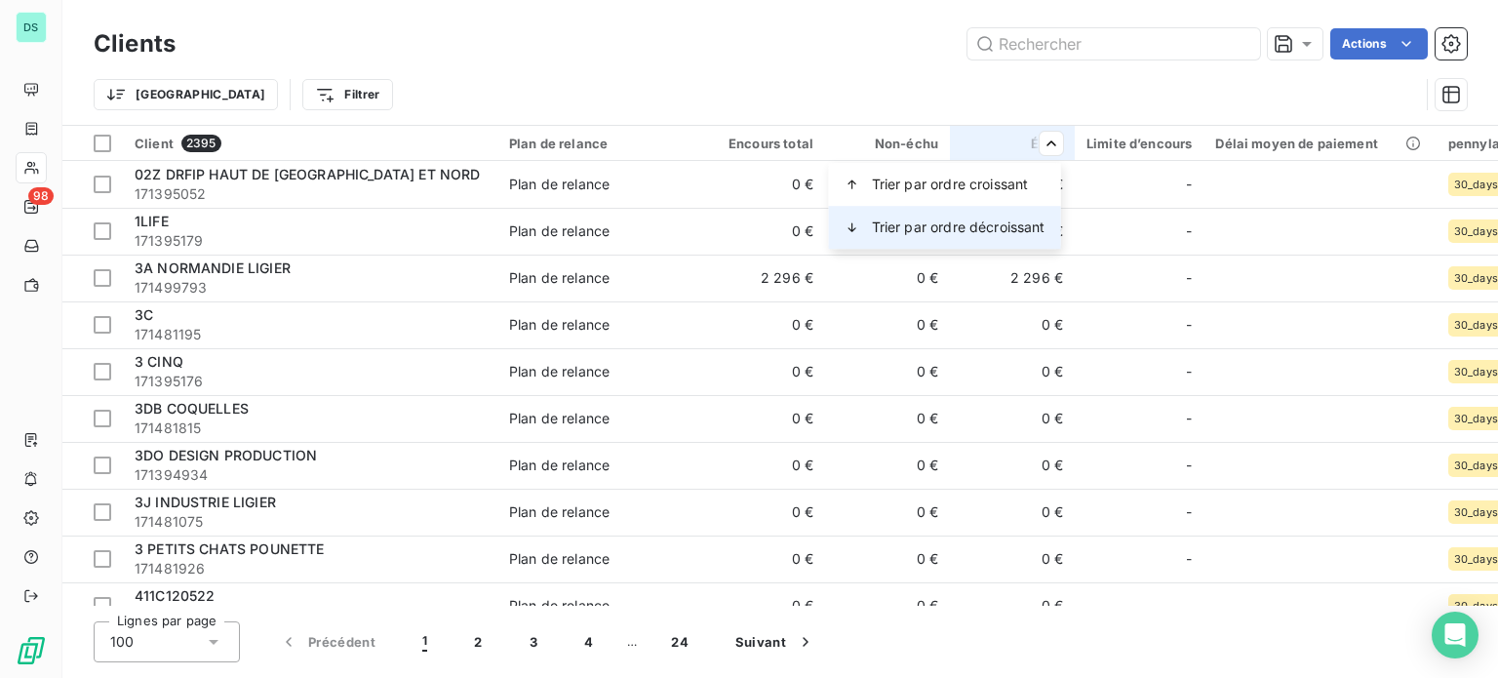
click at [998, 225] on span "Trier par ordre décroissant" at bounding box center [959, 228] width 174 height 20
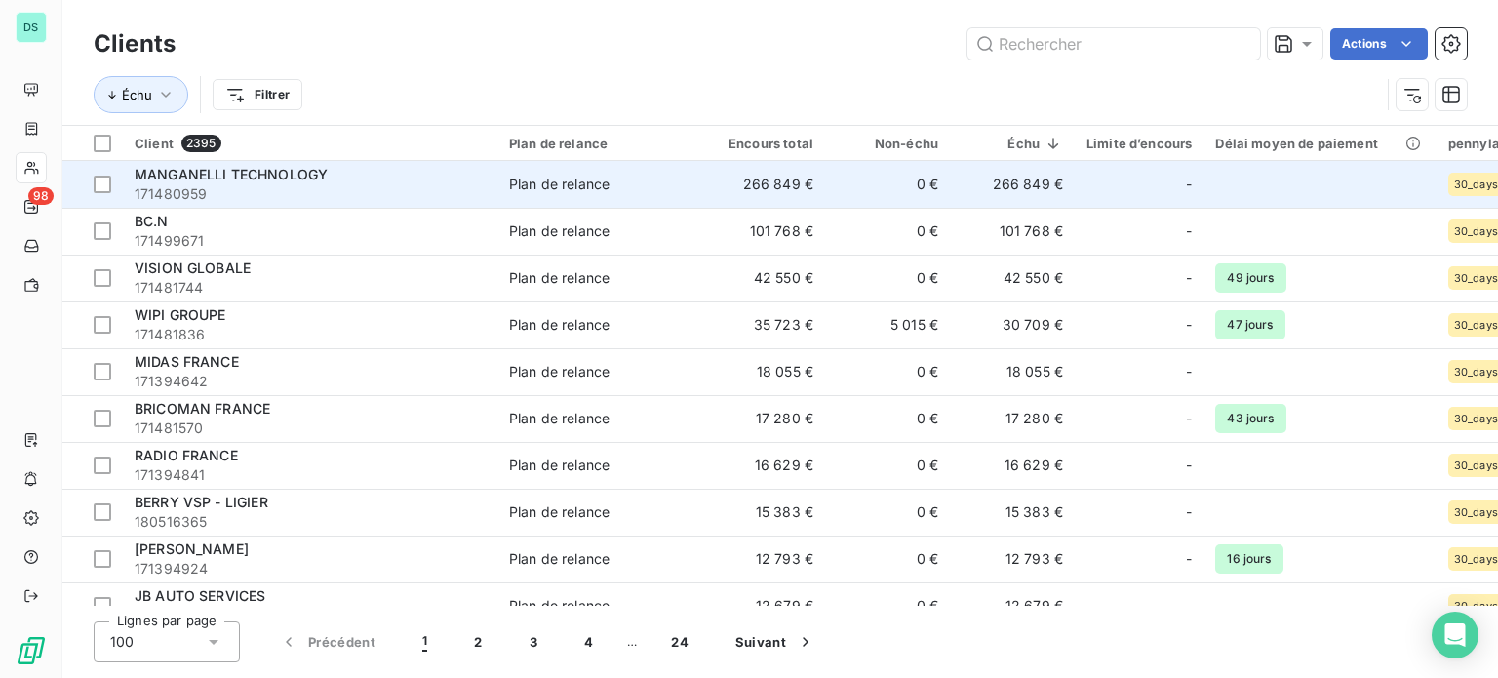
click at [479, 176] on div "MANGANELLI TECHNOLOGY" at bounding box center [310, 175] width 351 height 20
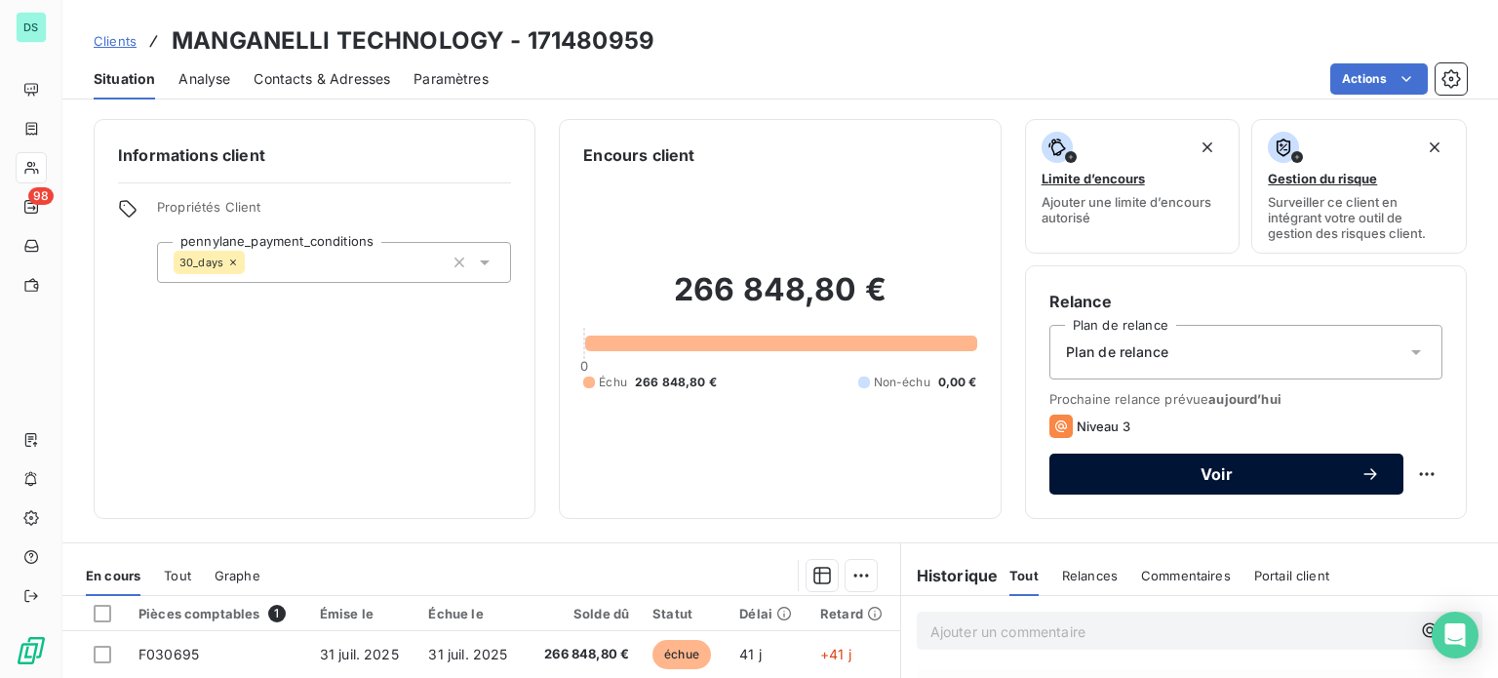
click at [1210, 469] on span "Voir" at bounding box center [1217, 474] width 288 height 16
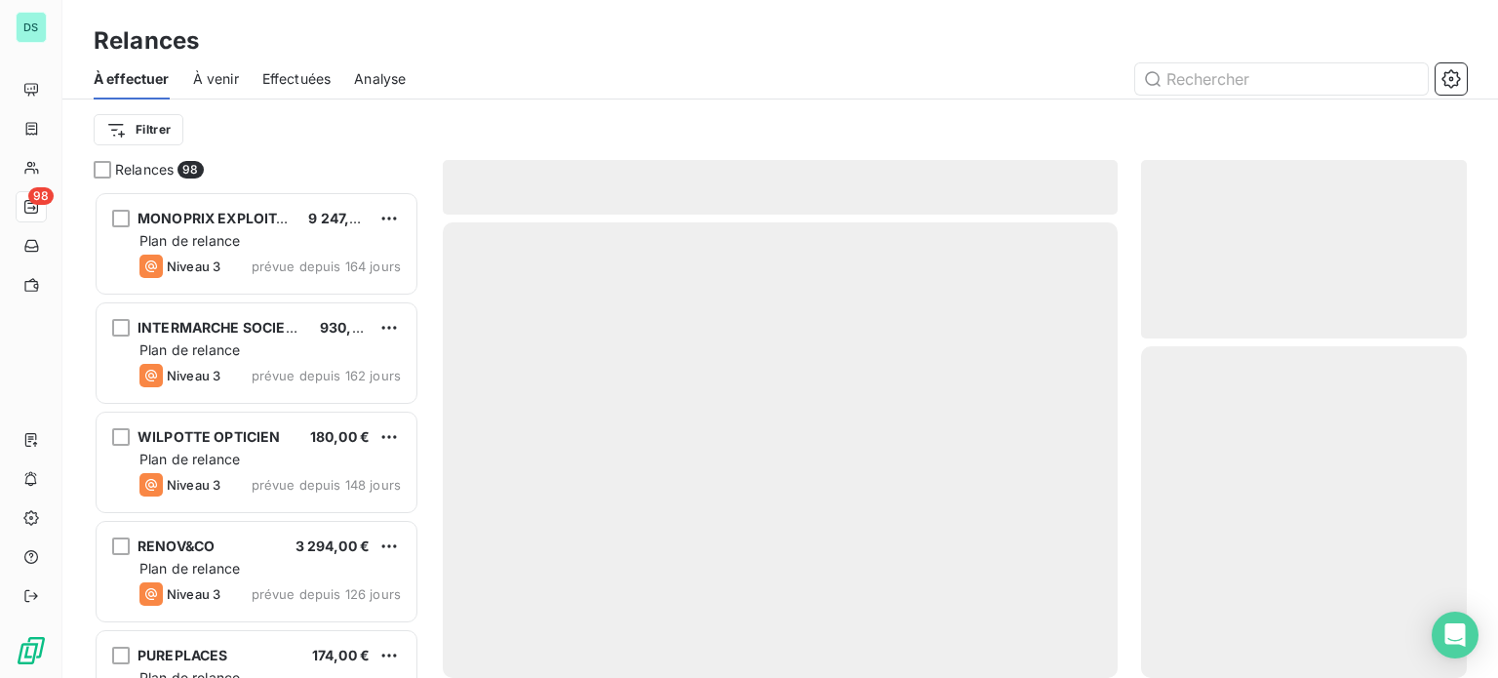
scroll to position [472, 310]
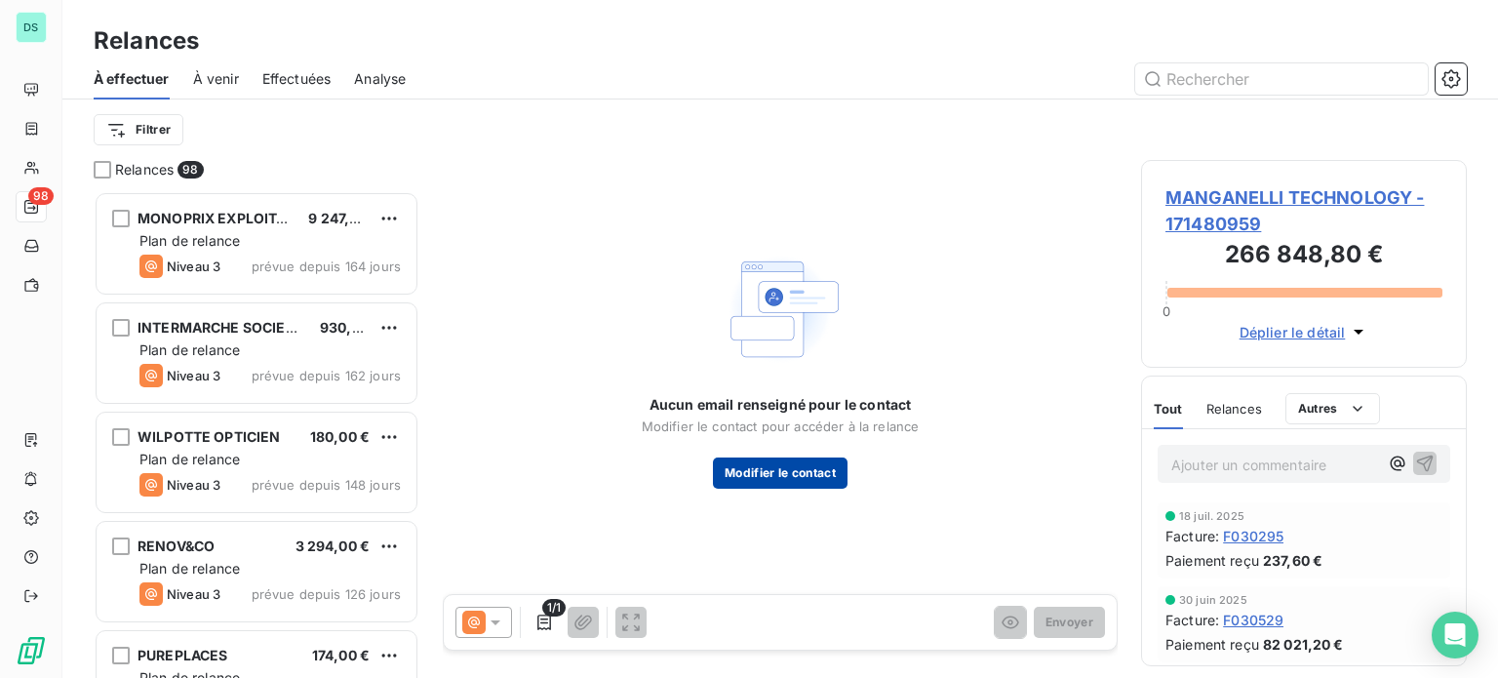
click at [817, 470] on button "Modifier le contact" at bounding box center [780, 473] width 135 height 31
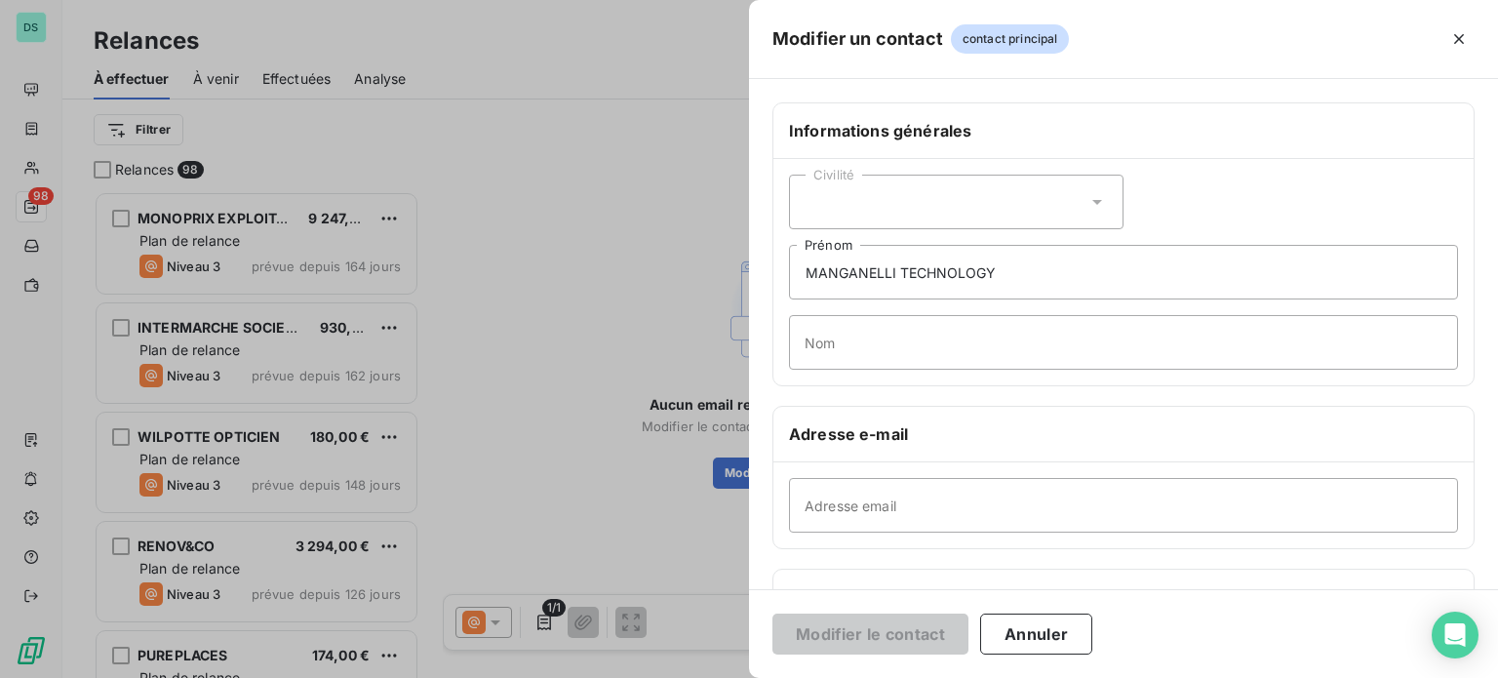
click at [956, 211] on div "Civilité" at bounding box center [956, 202] width 335 height 55
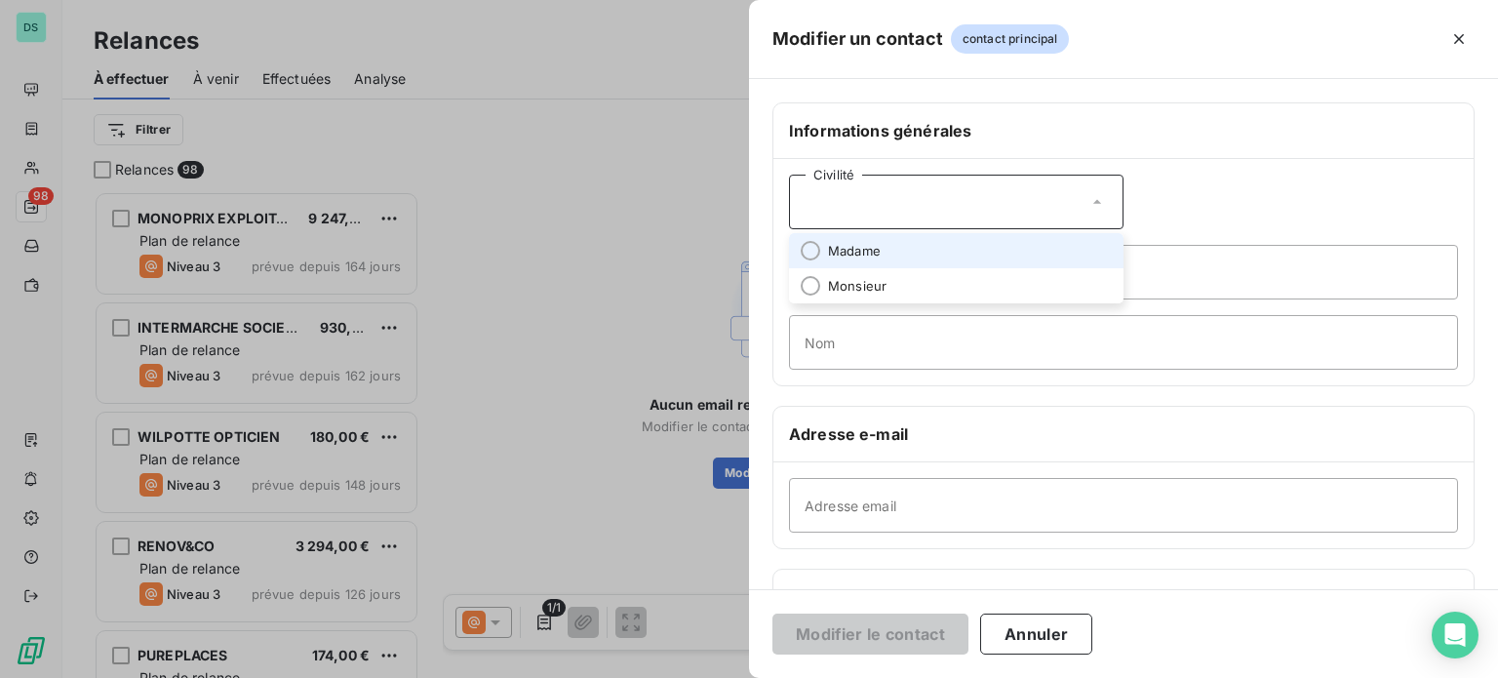
click at [956, 212] on div "Civilité" at bounding box center [956, 202] width 335 height 55
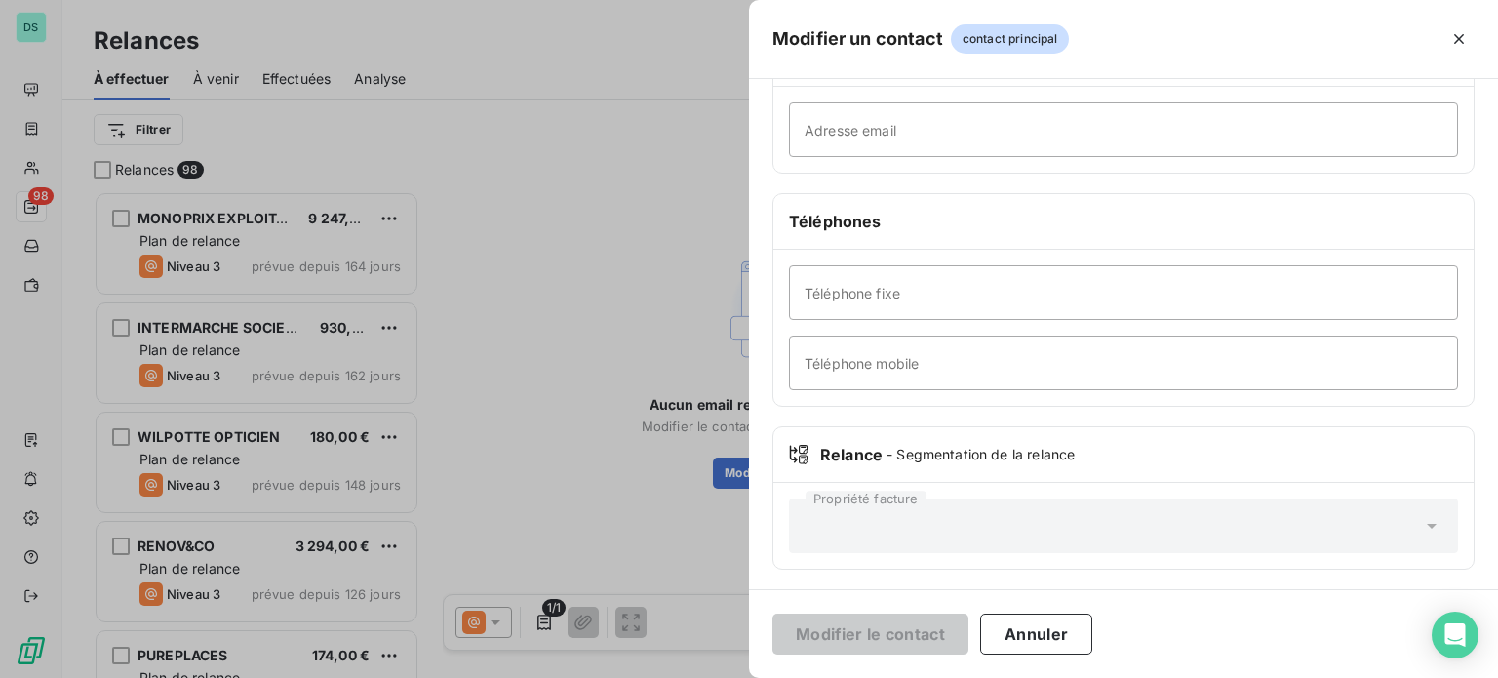
scroll to position [0, 0]
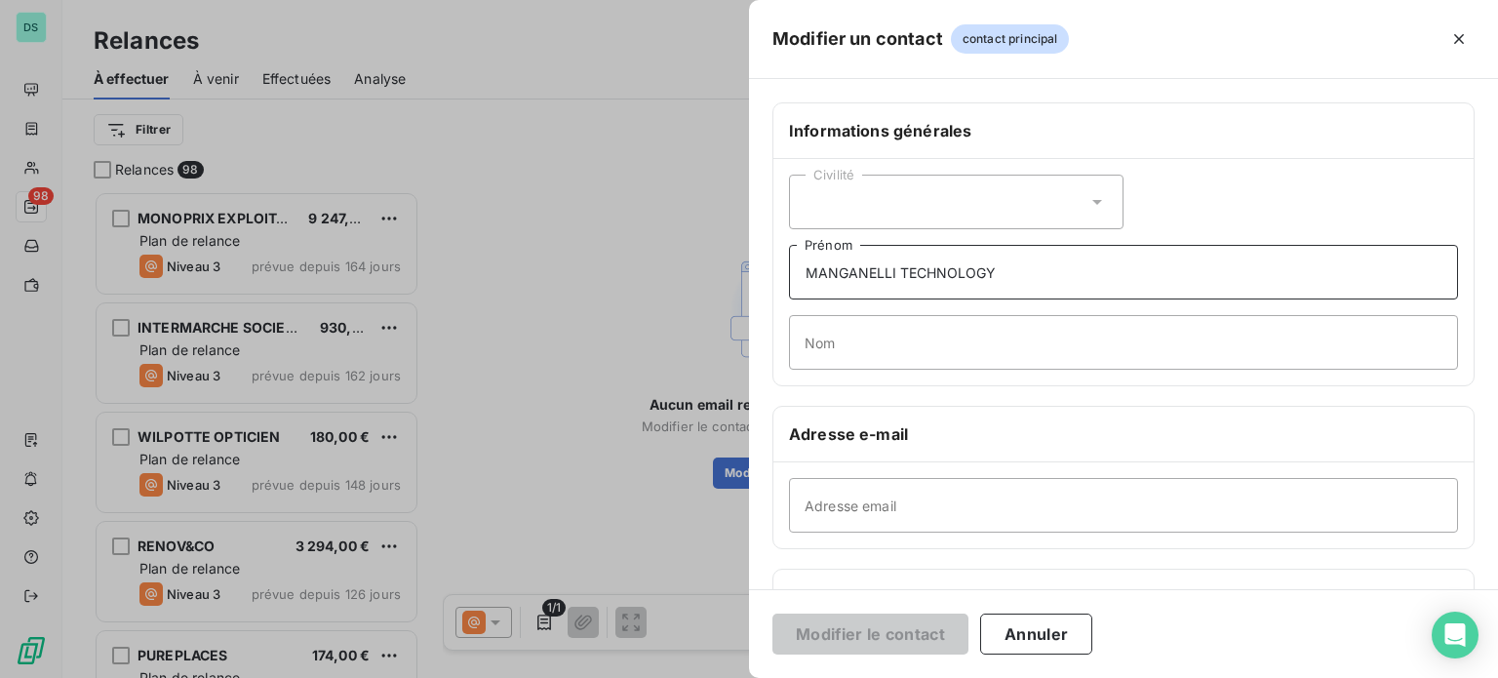
drag, startPoint x: 999, startPoint y: 279, endPoint x: 772, endPoint y: 273, distance: 227.4
click at [772, 273] on div "Informations générales Civilité MANGANELLI TECHNOLOGY Prénom Nom Adresse e-mail…" at bounding box center [1123, 535] width 749 height 866
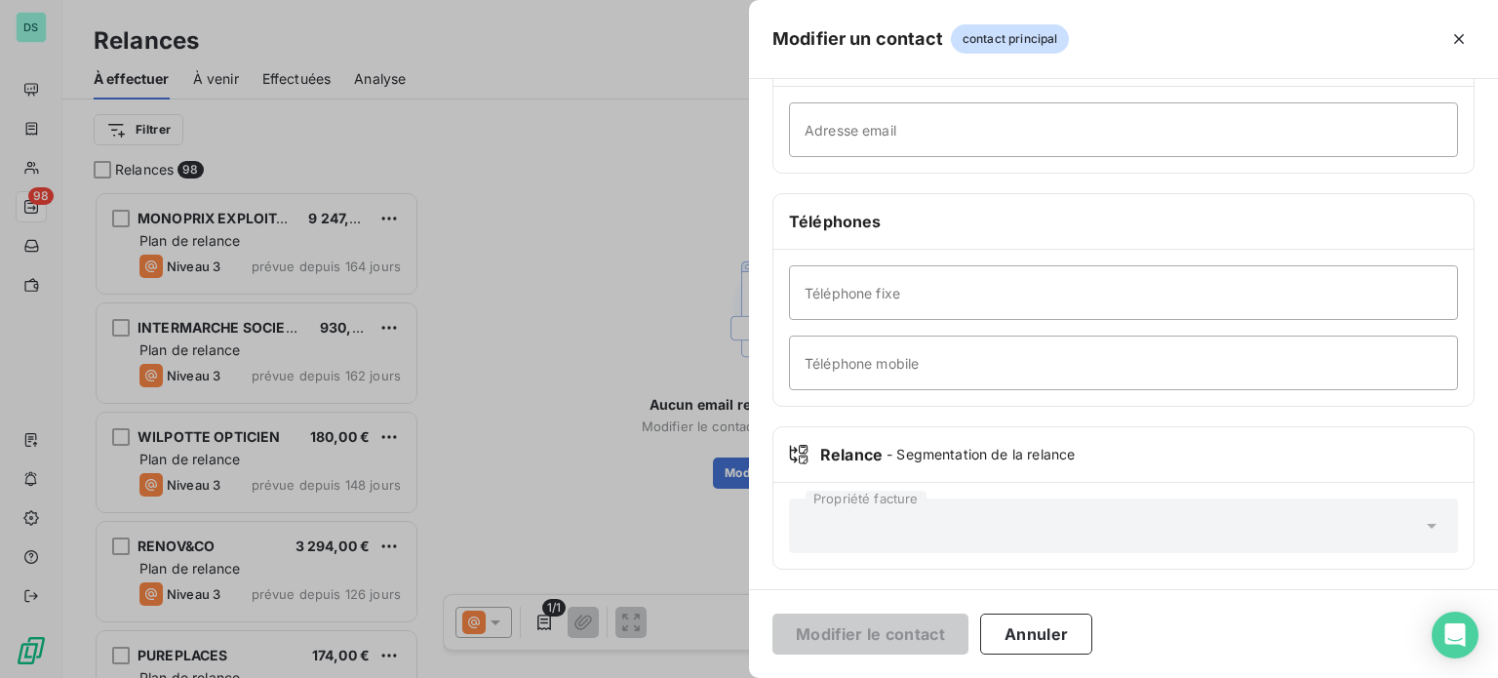
click at [621, 45] on div at bounding box center [749, 339] width 1498 height 678
